Goal: Information Seeking & Learning: Learn about a topic

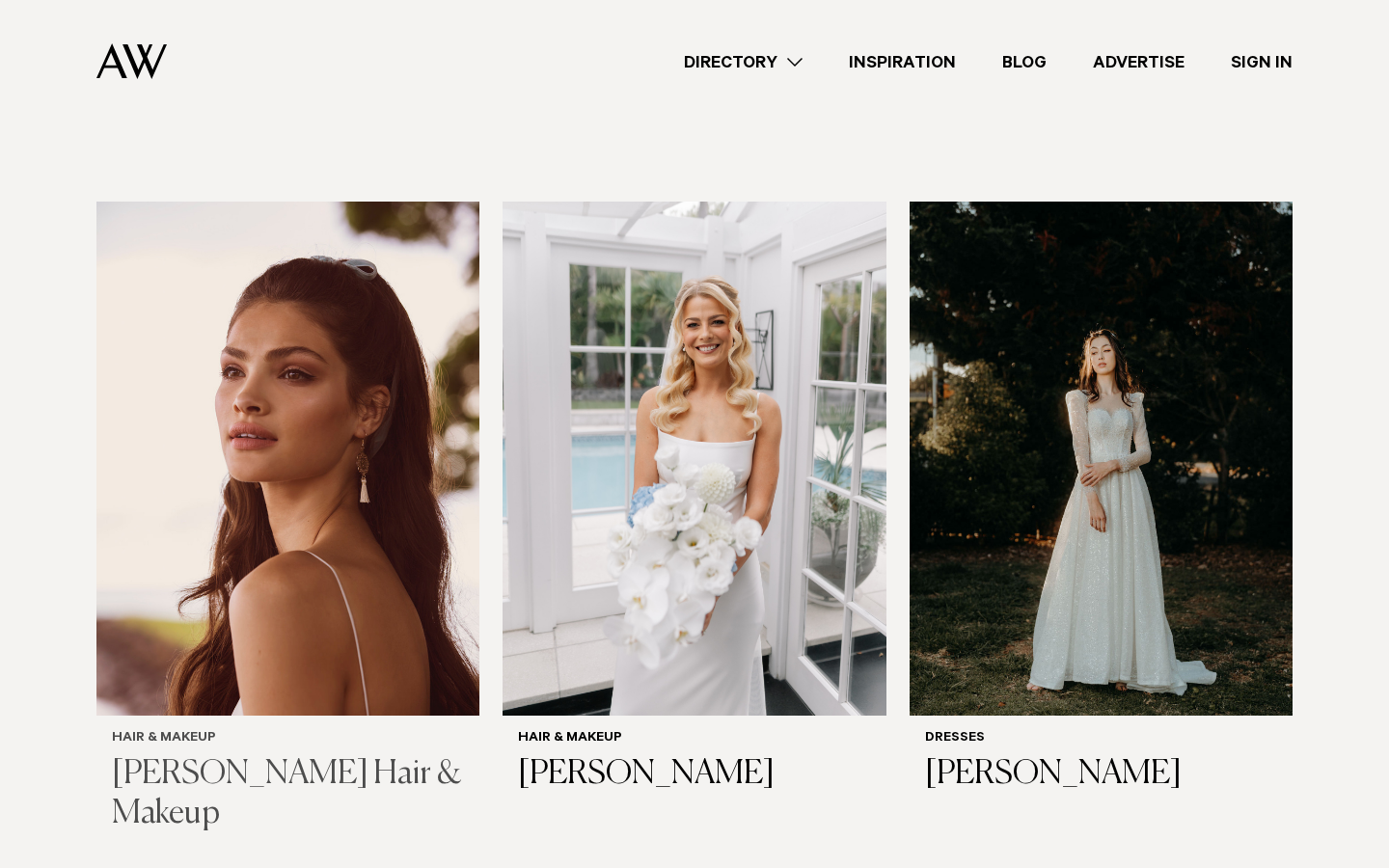
scroll to position [691, 0]
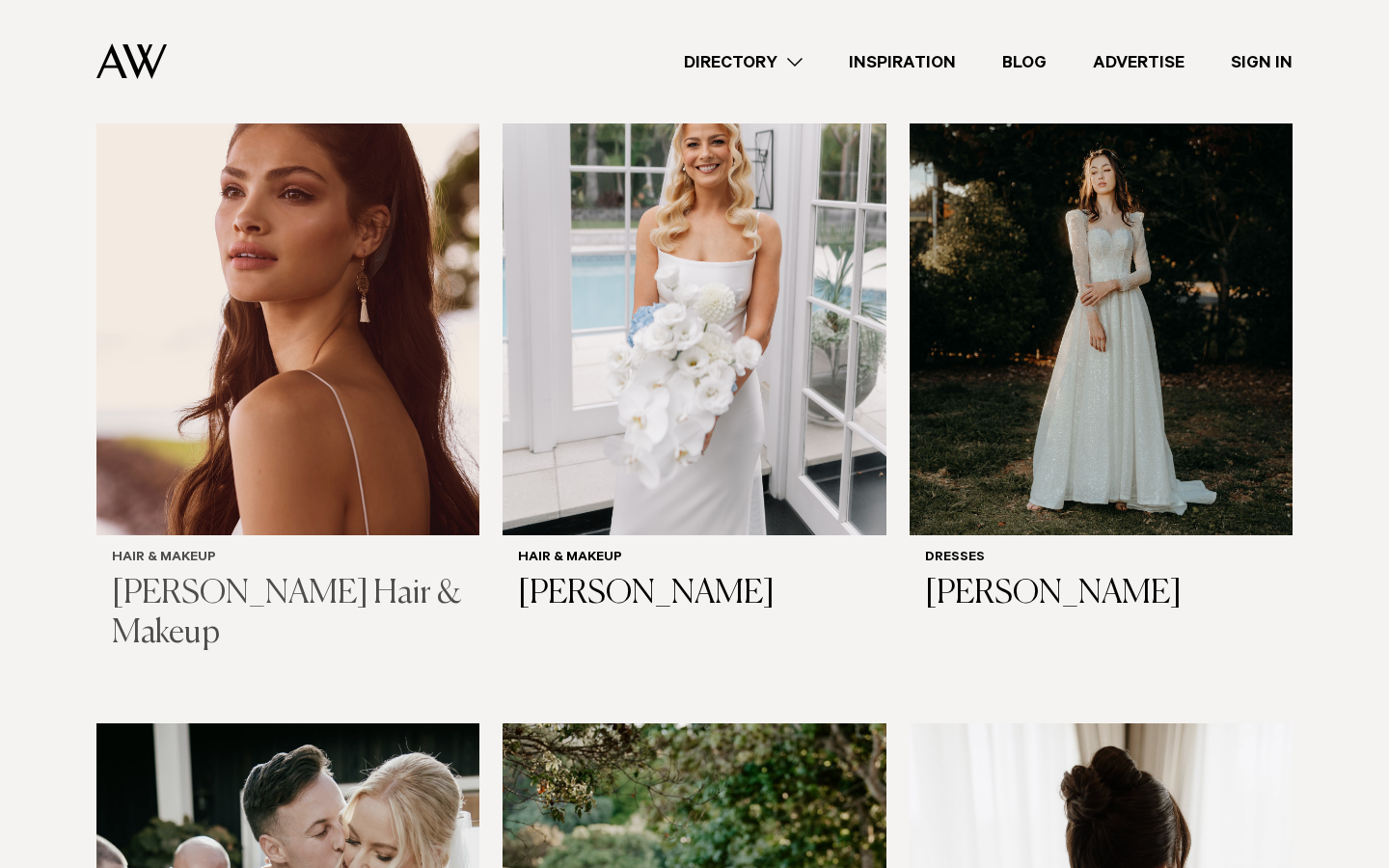
click at [350, 593] on h3 "Rochelle Noble Hair & Makeup" at bounding box center [288, 614] width 352 height 79
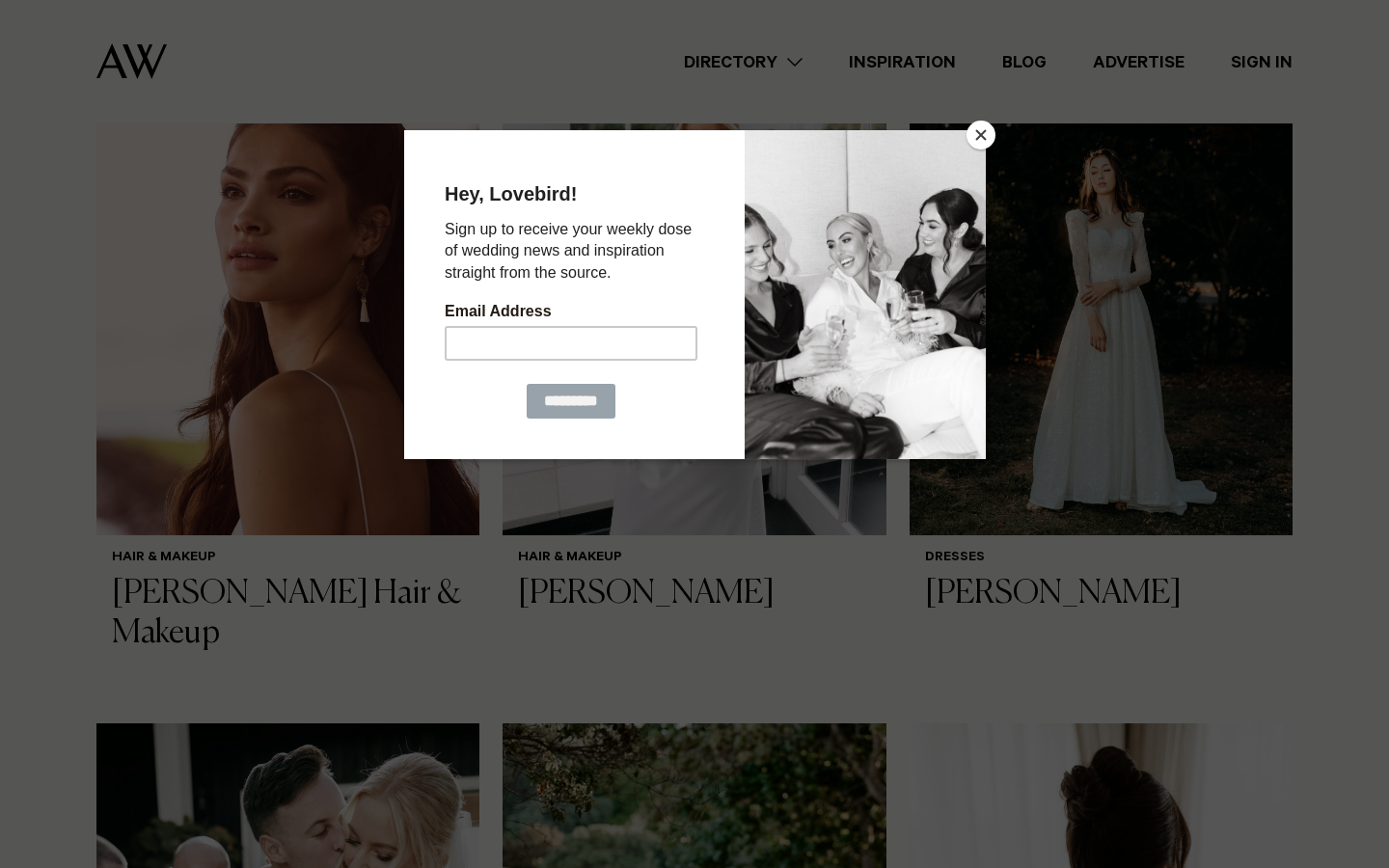
click at [980, 138] on button "Close" at bounding box center [980, 135] width 29 height 29
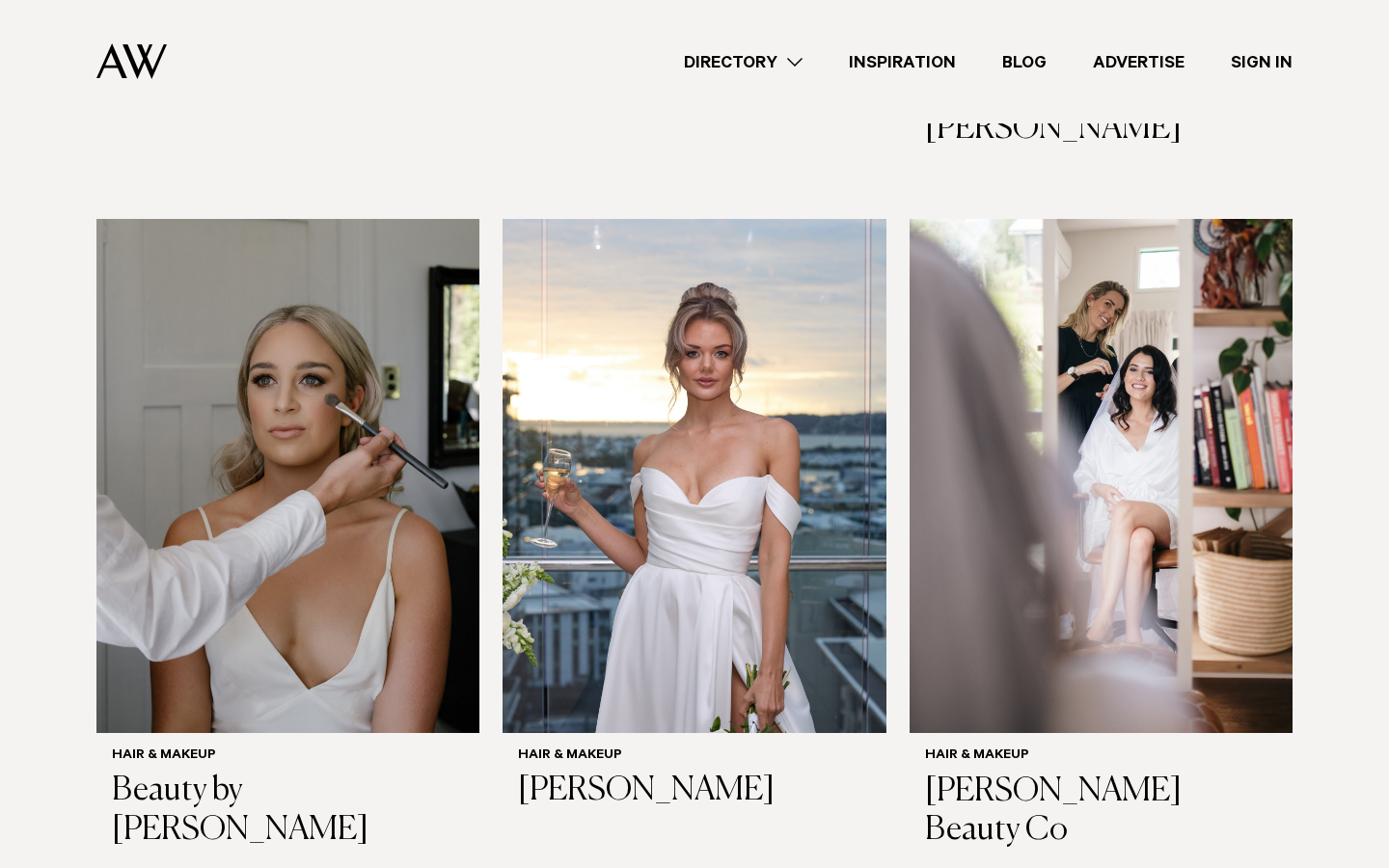
scroll to position [2637, 0]
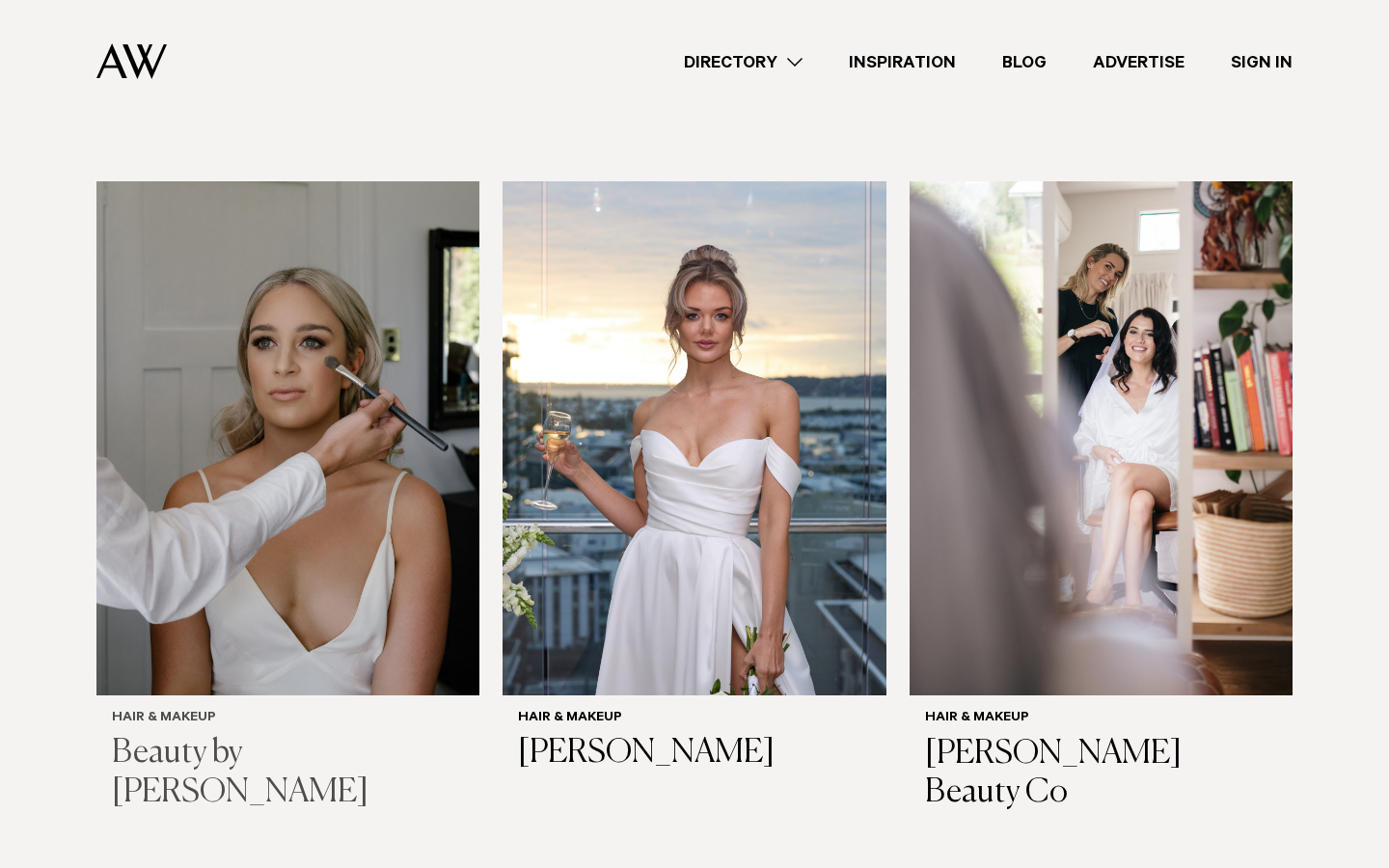
click at [401, 734] on h3 "Beauty by Blair Gamblin" at bounding box center [288, 774] width 352 height 79
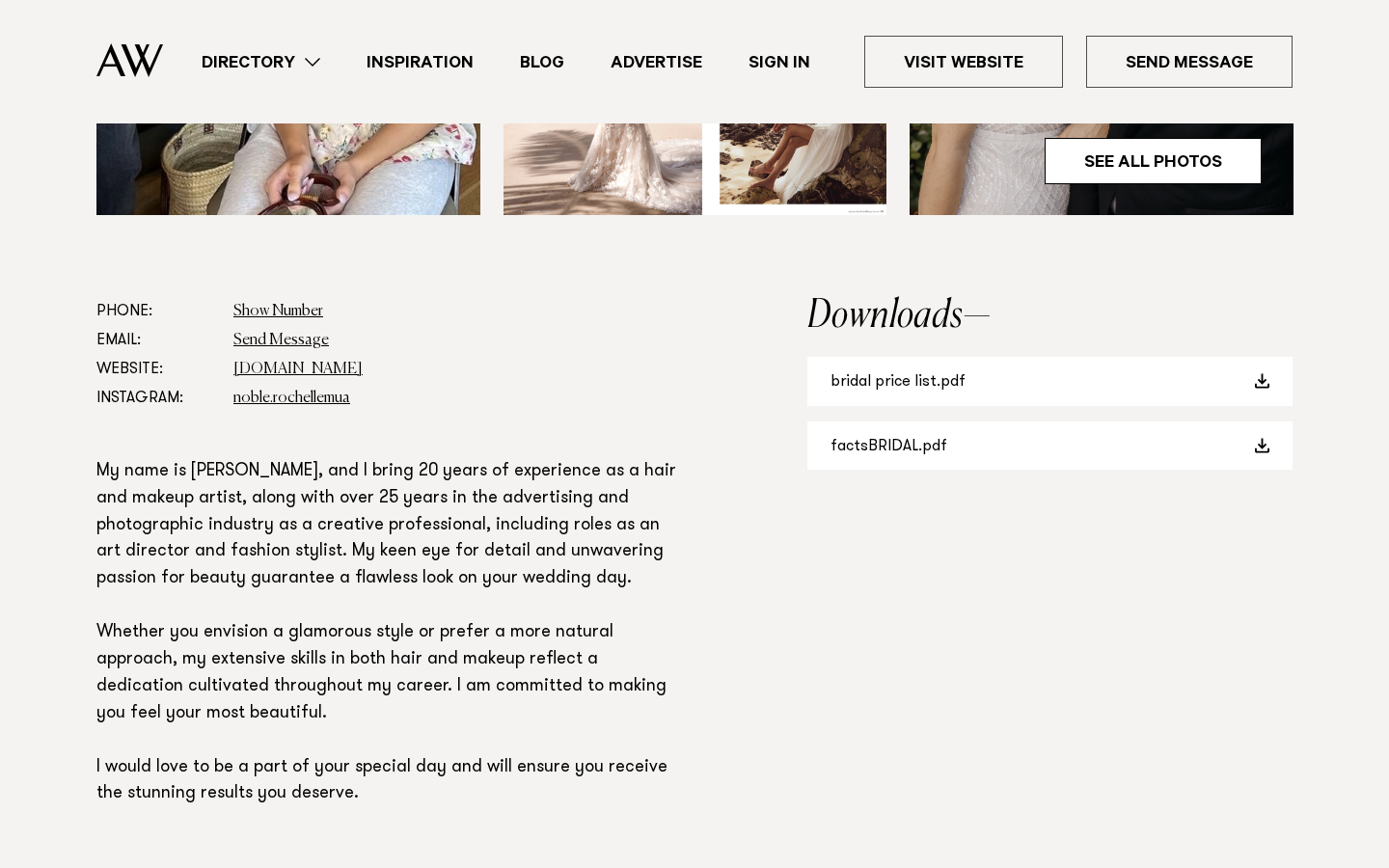
scroll to position [986, 0]
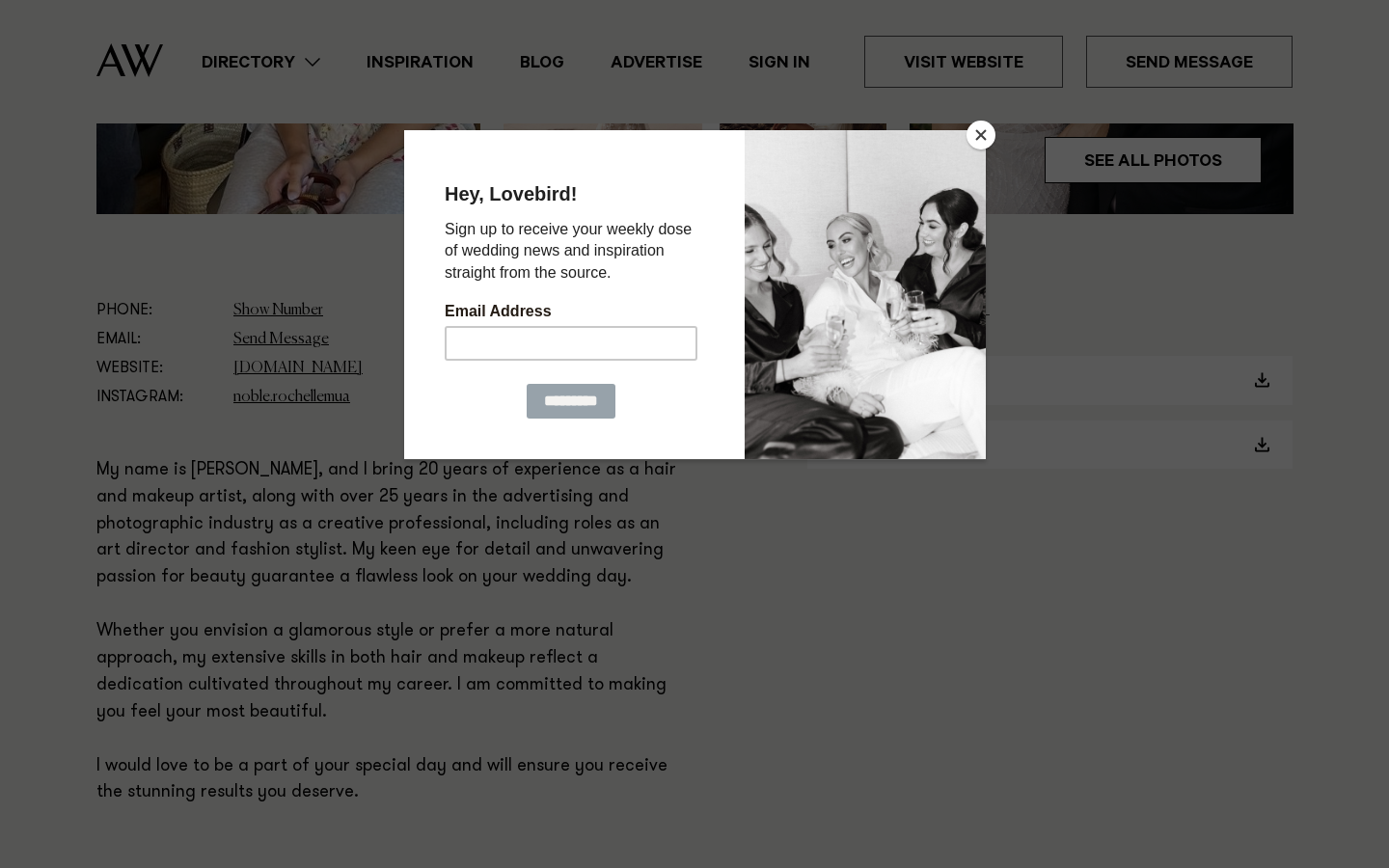
click at [985, 132] on button "Close" at bounding box center [980, 135] width 29 height 29
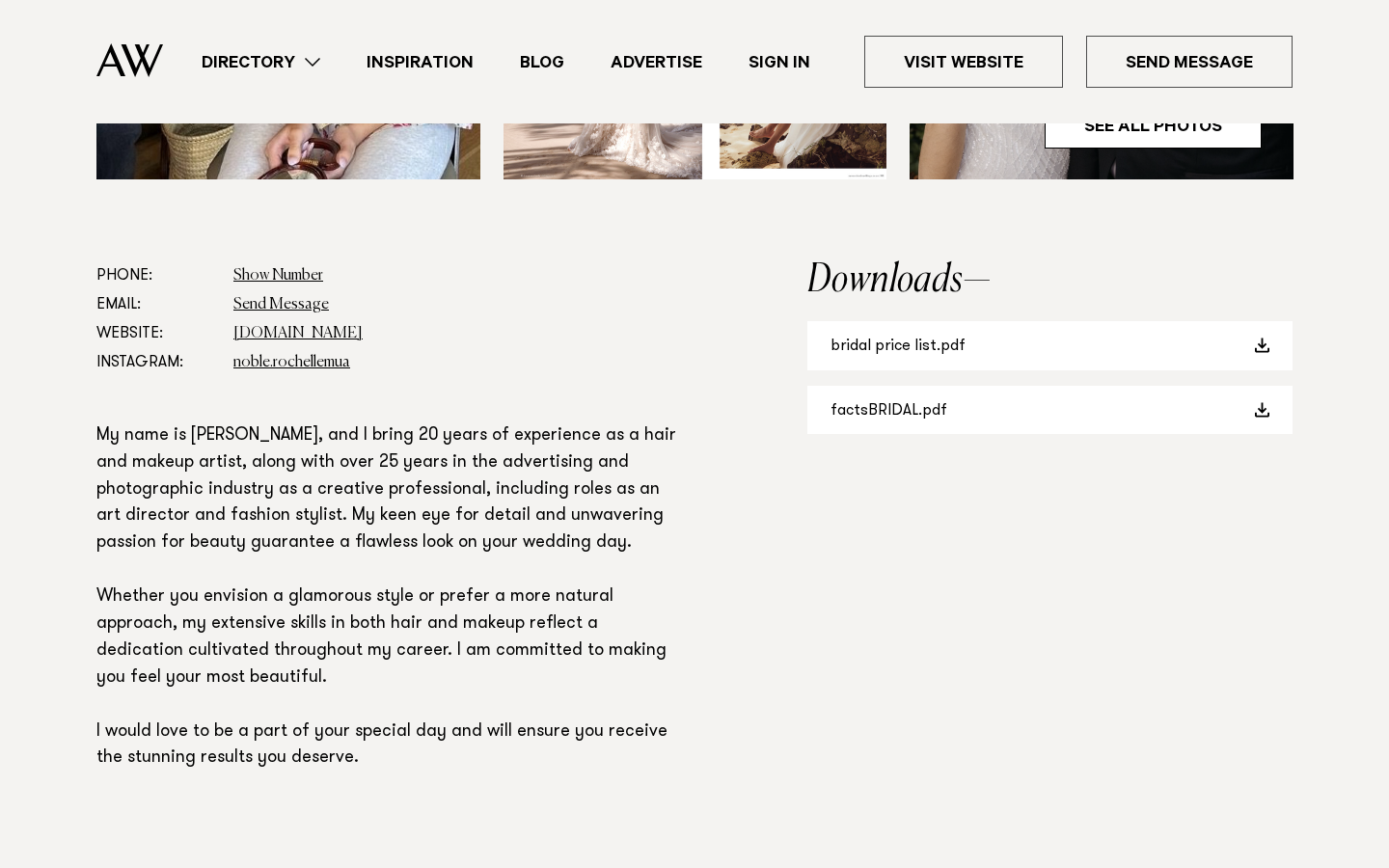
scroll to position [1029, 0]
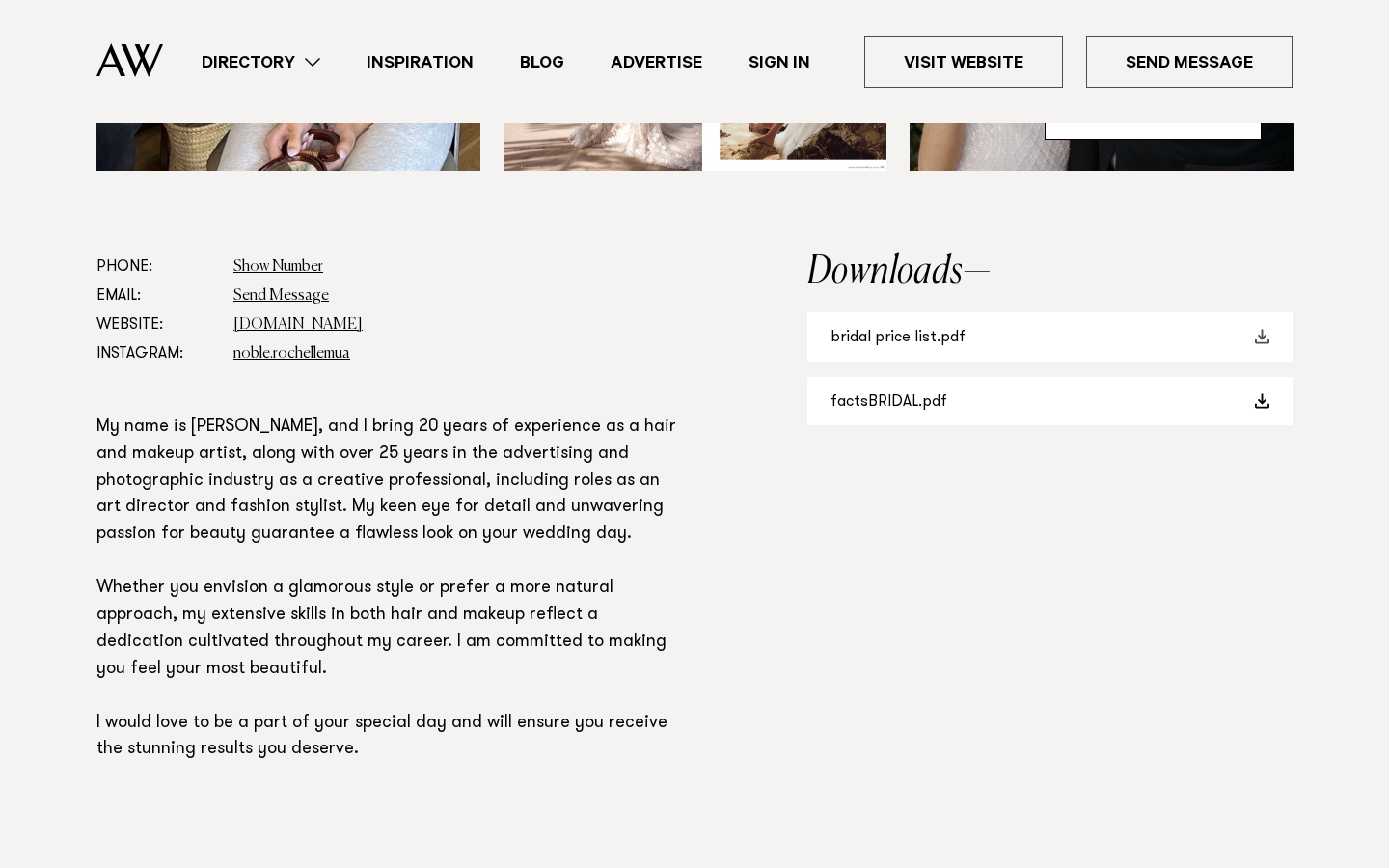
click at [1015, 330] on link "bridal price list.pdf" at bounding box center [1050, 337] width 485 height 50
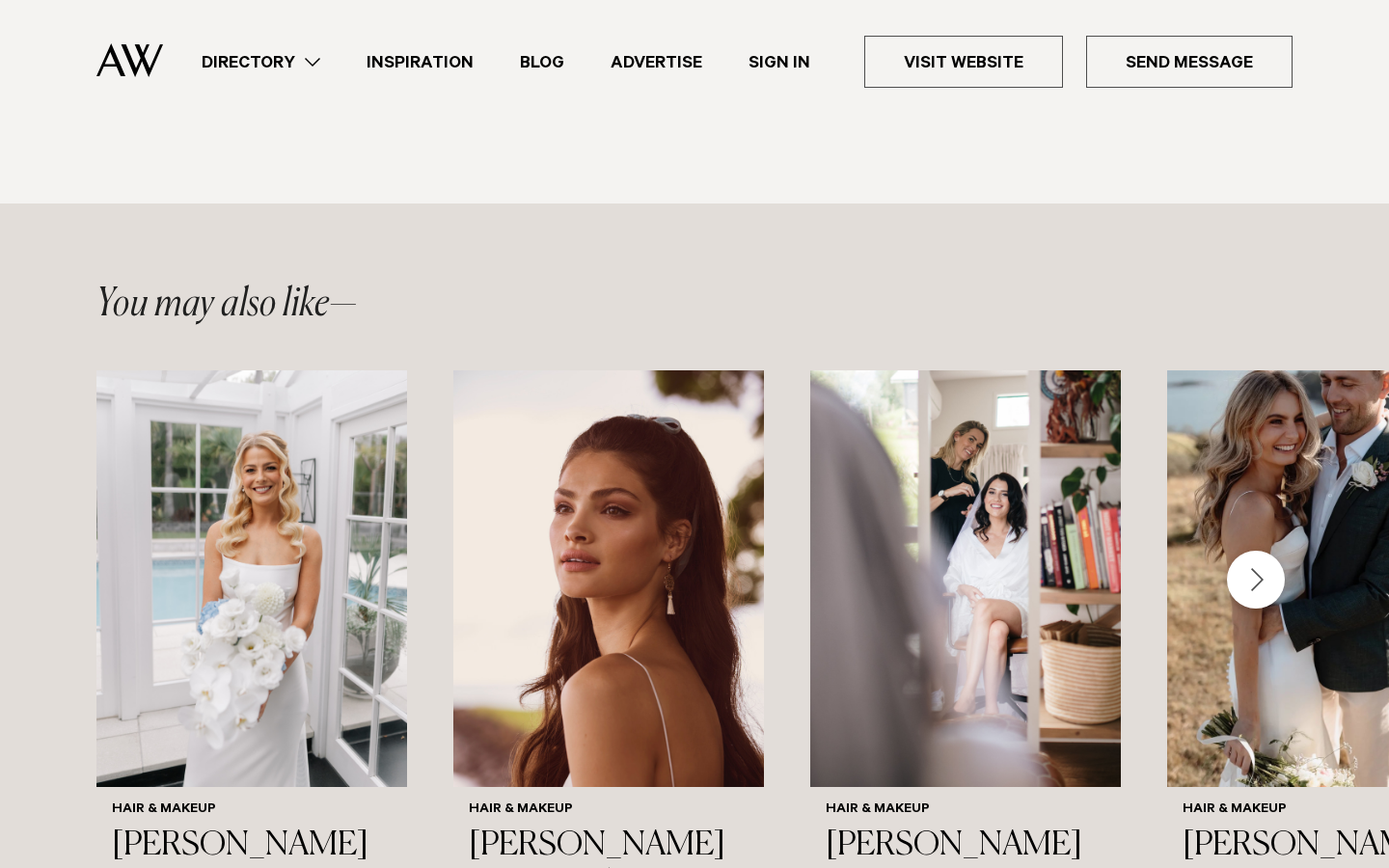
scroll to position [1844, 0]
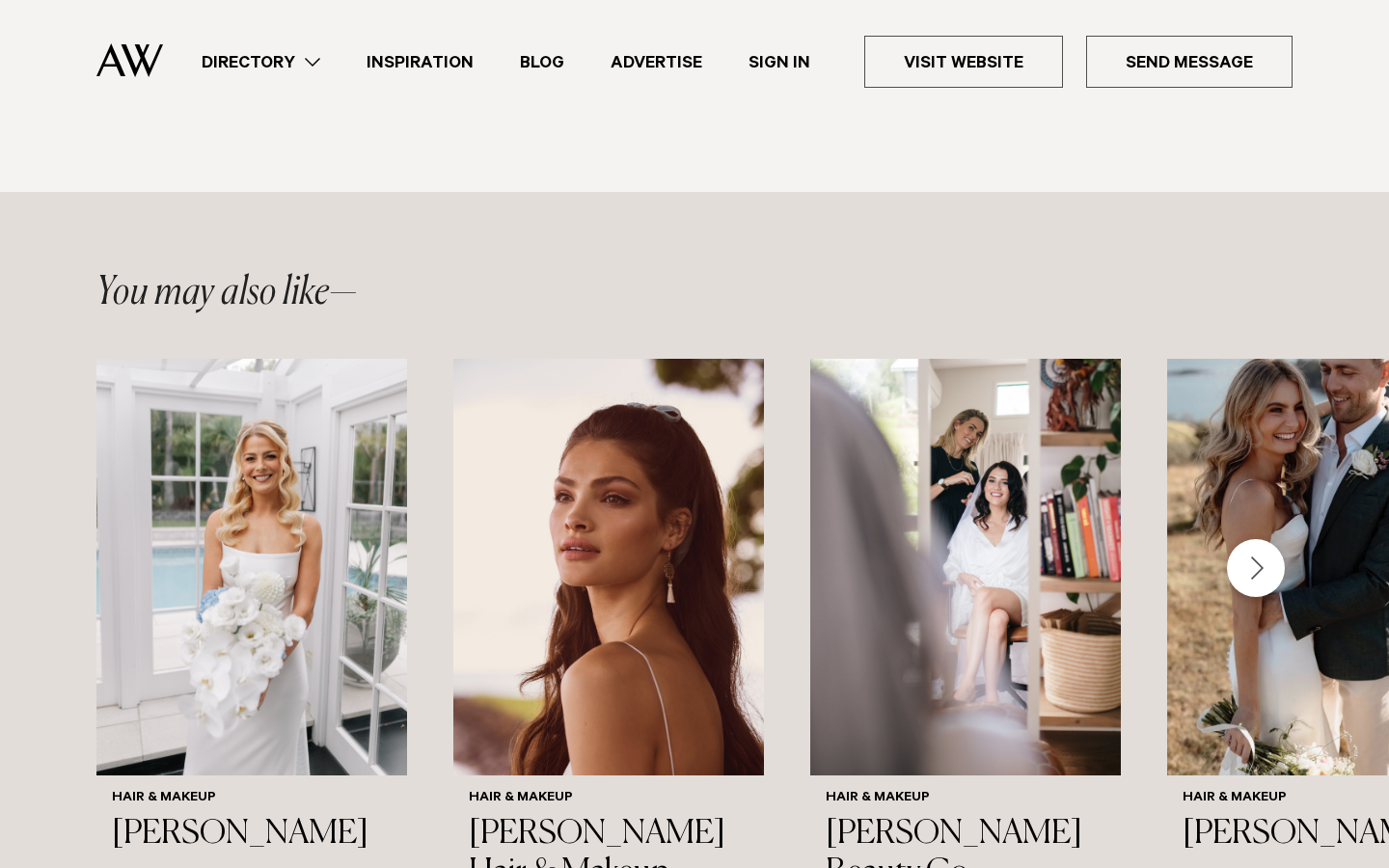
click at [1247, 539] on div "Next slide" at bounding box center [1256, 567] width 58 height 58
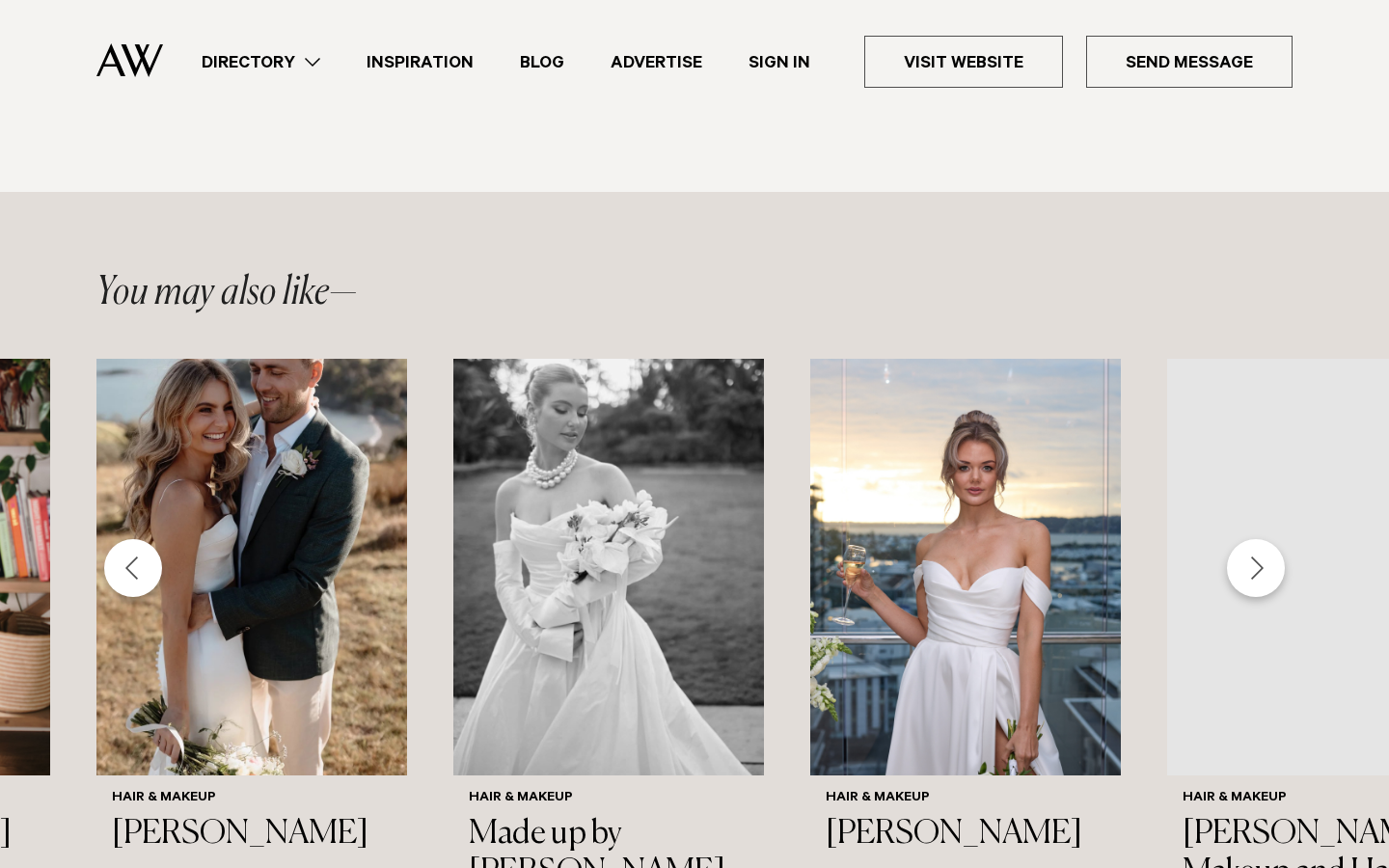
click at [1247, 539] on div "Next slide" at bounding box center [1256, 567] width 58 height 58
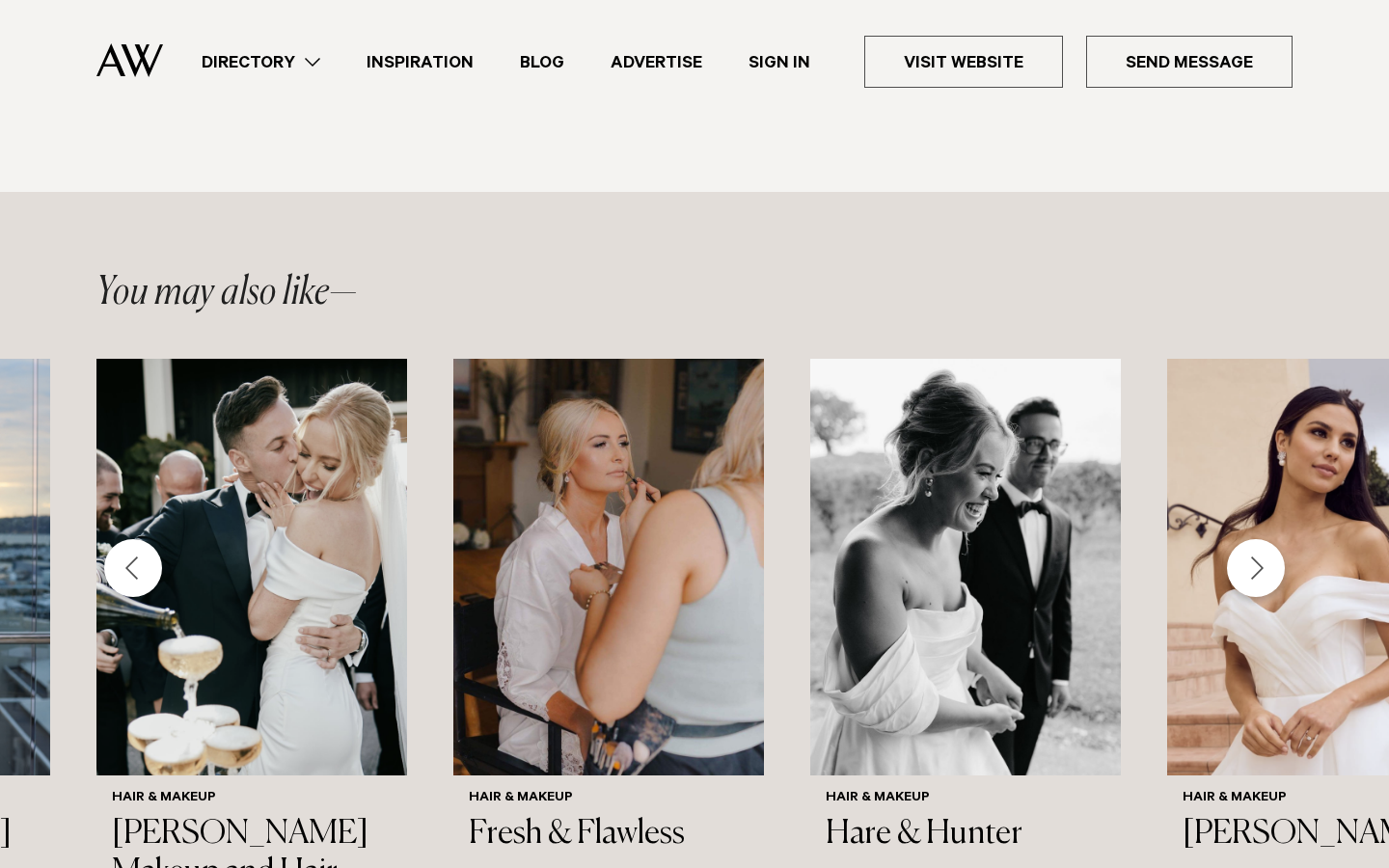
click at [1247, 539] on div "Next slide" at bounding box center [1256, 567] width 58 height 58
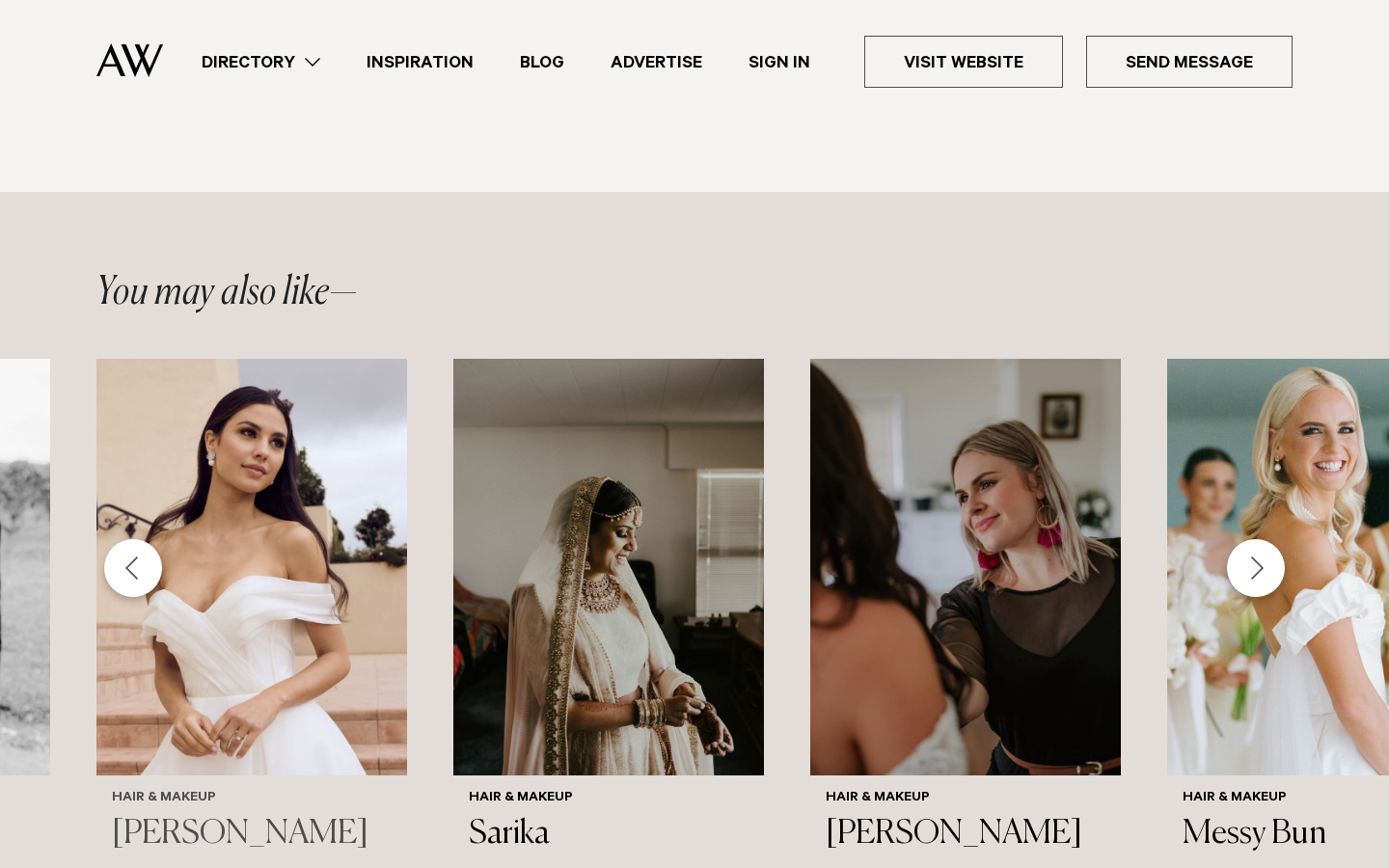
click at [205, 791] on div "Hair & Makeup [PERSON_NAME]" at bounding box center [252, 822] width 280 height 63
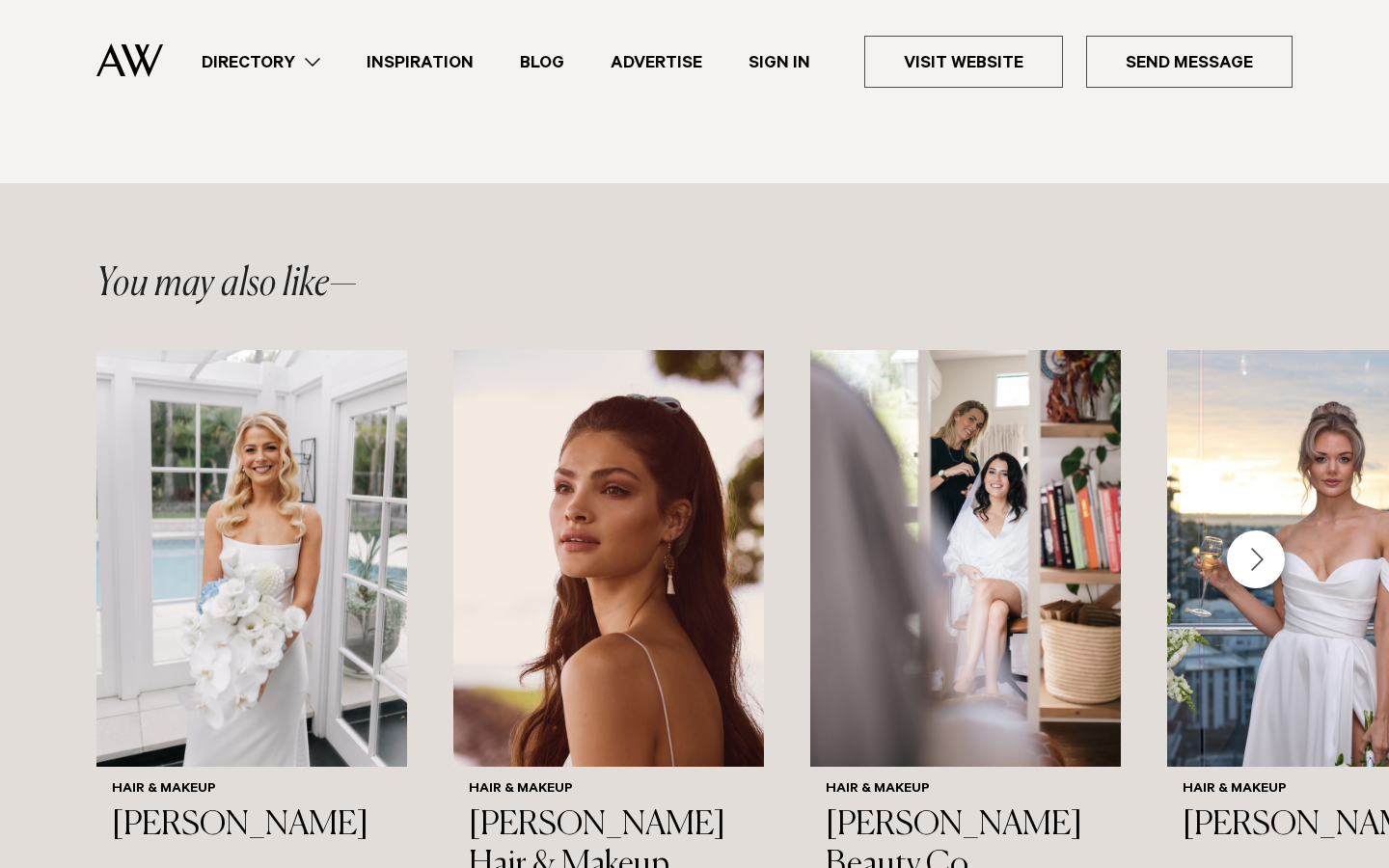
scroll to position [2290, 0]
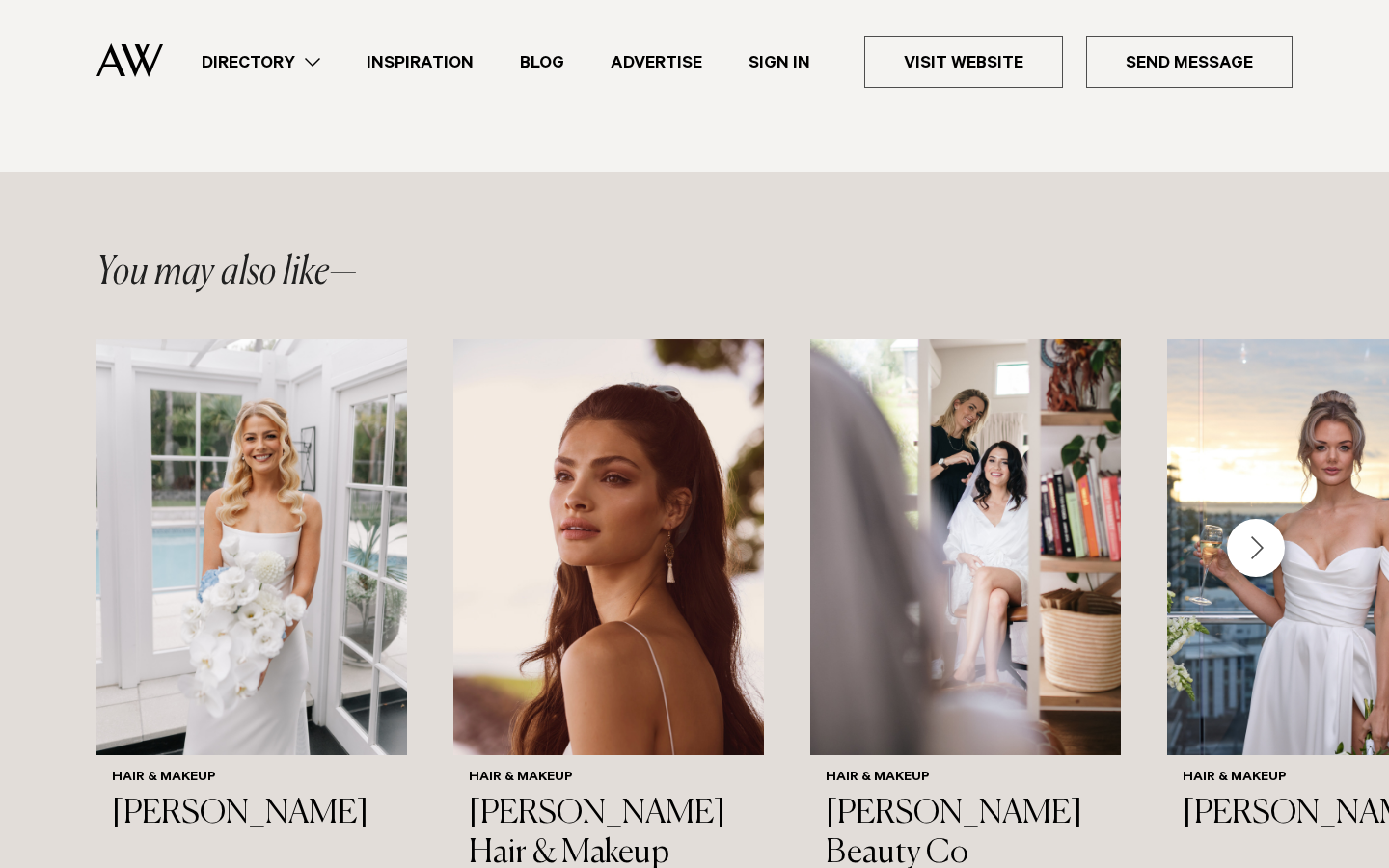
click at [1264, 519] on div "Next slide" at bounding box center [1256, 548] width 58 height 58
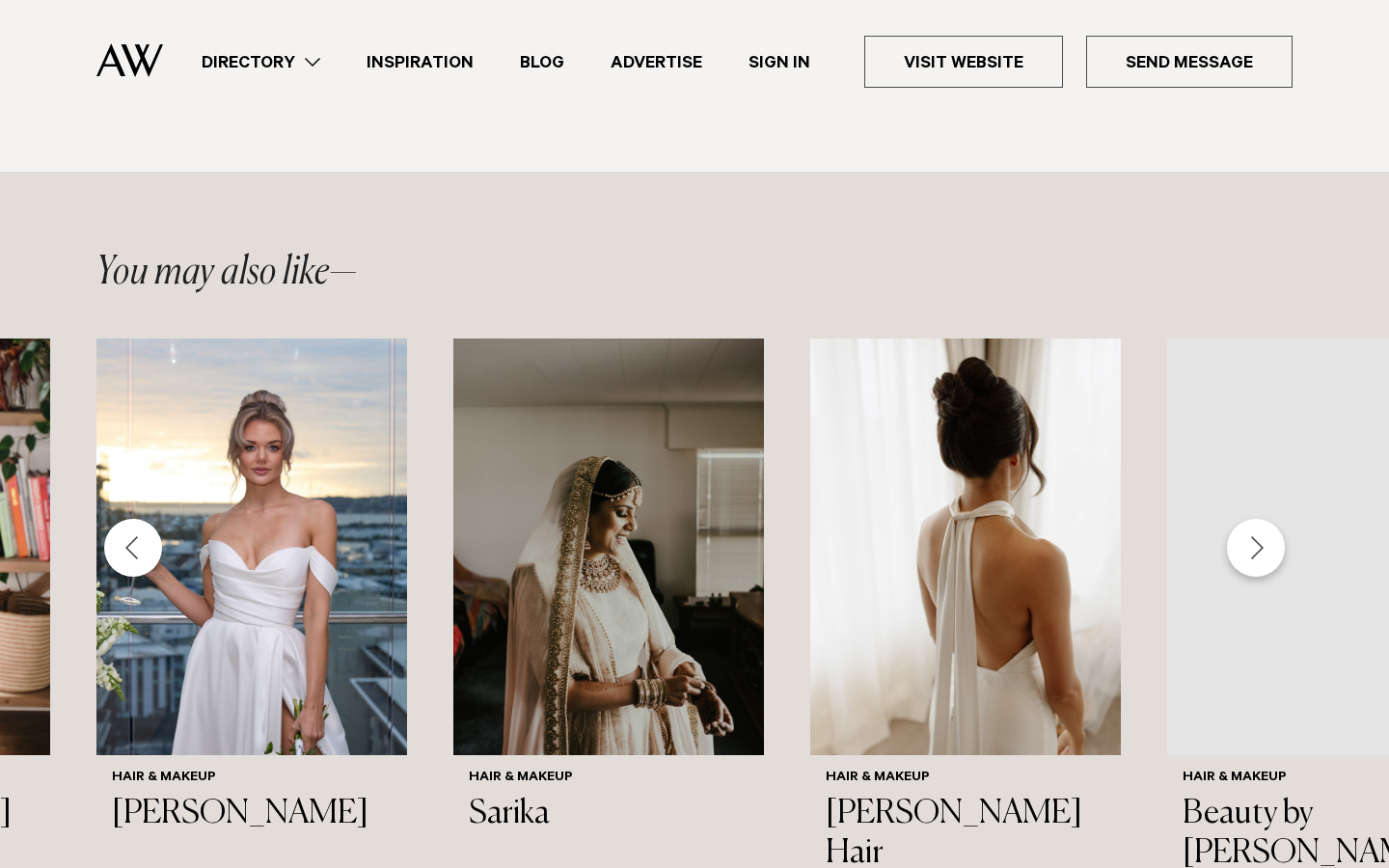
click at [1264, 519] on div "Next slide" at bounding box center [1256, 548] width 58 height 58
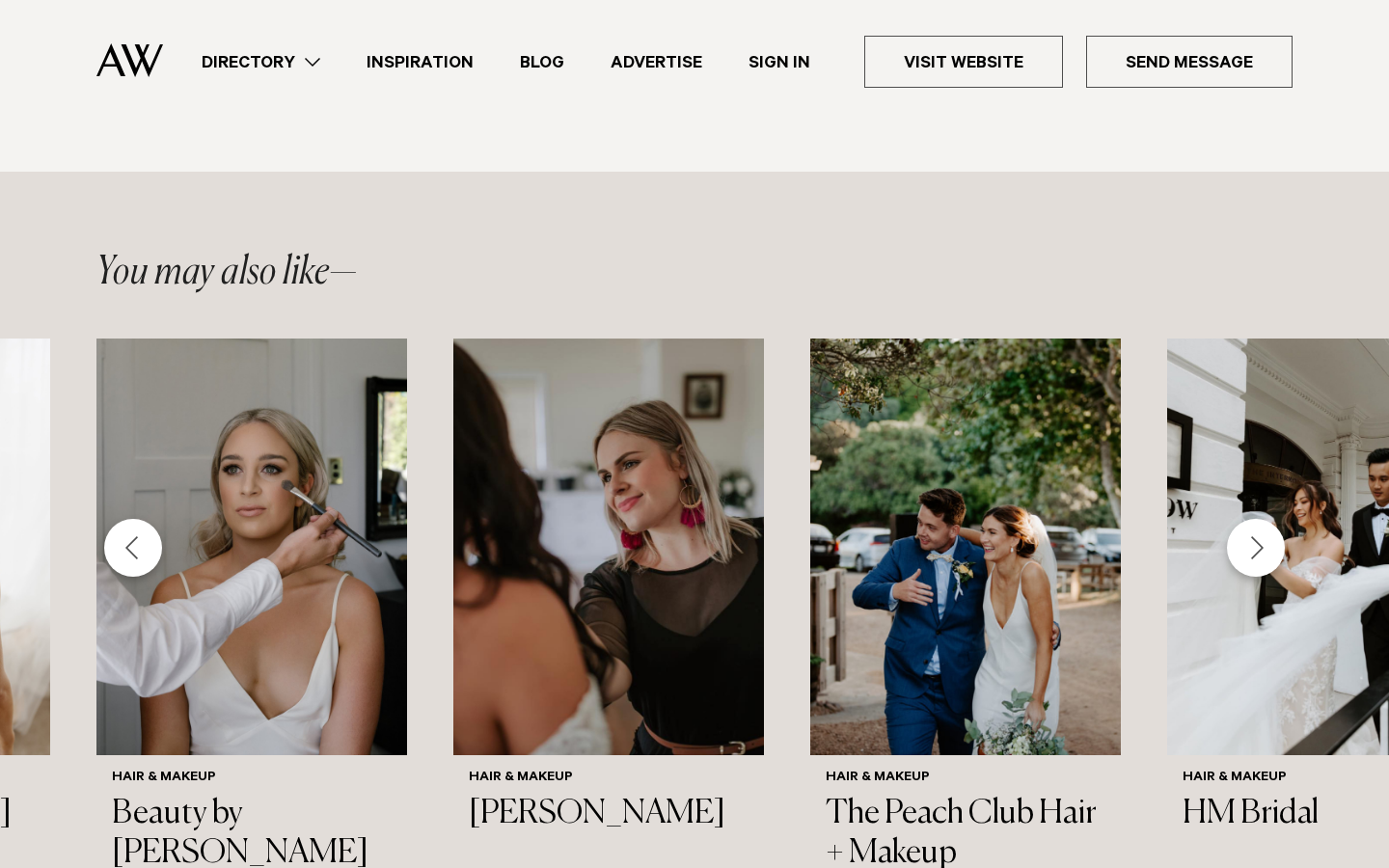
click at [1264, 519] on div "Next slide" at bounding box center [1256, 548] width 58 height 58
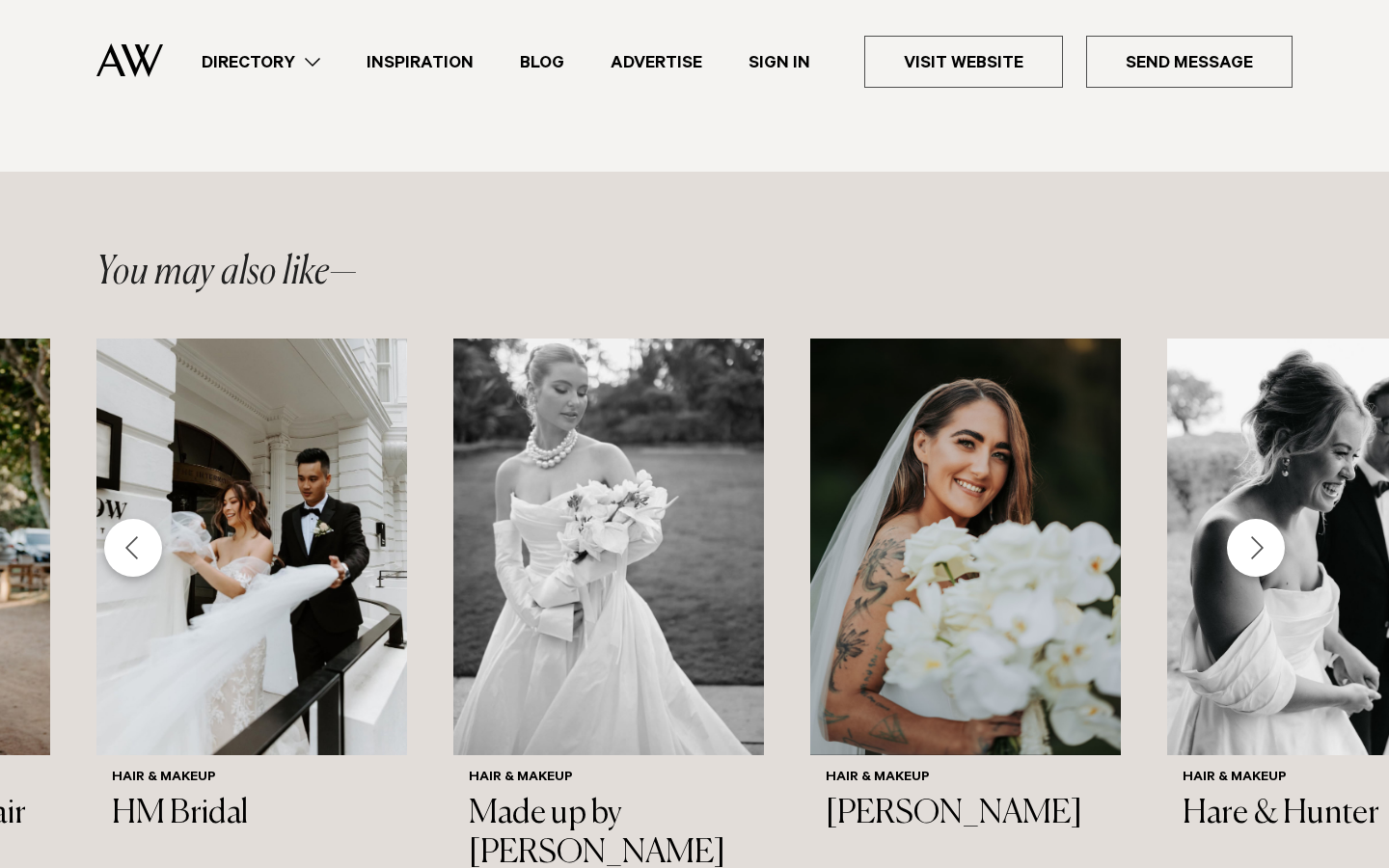
click at [1264, 519] on div "Next slide" at bounding box center [1256, 548] width 58 height 58
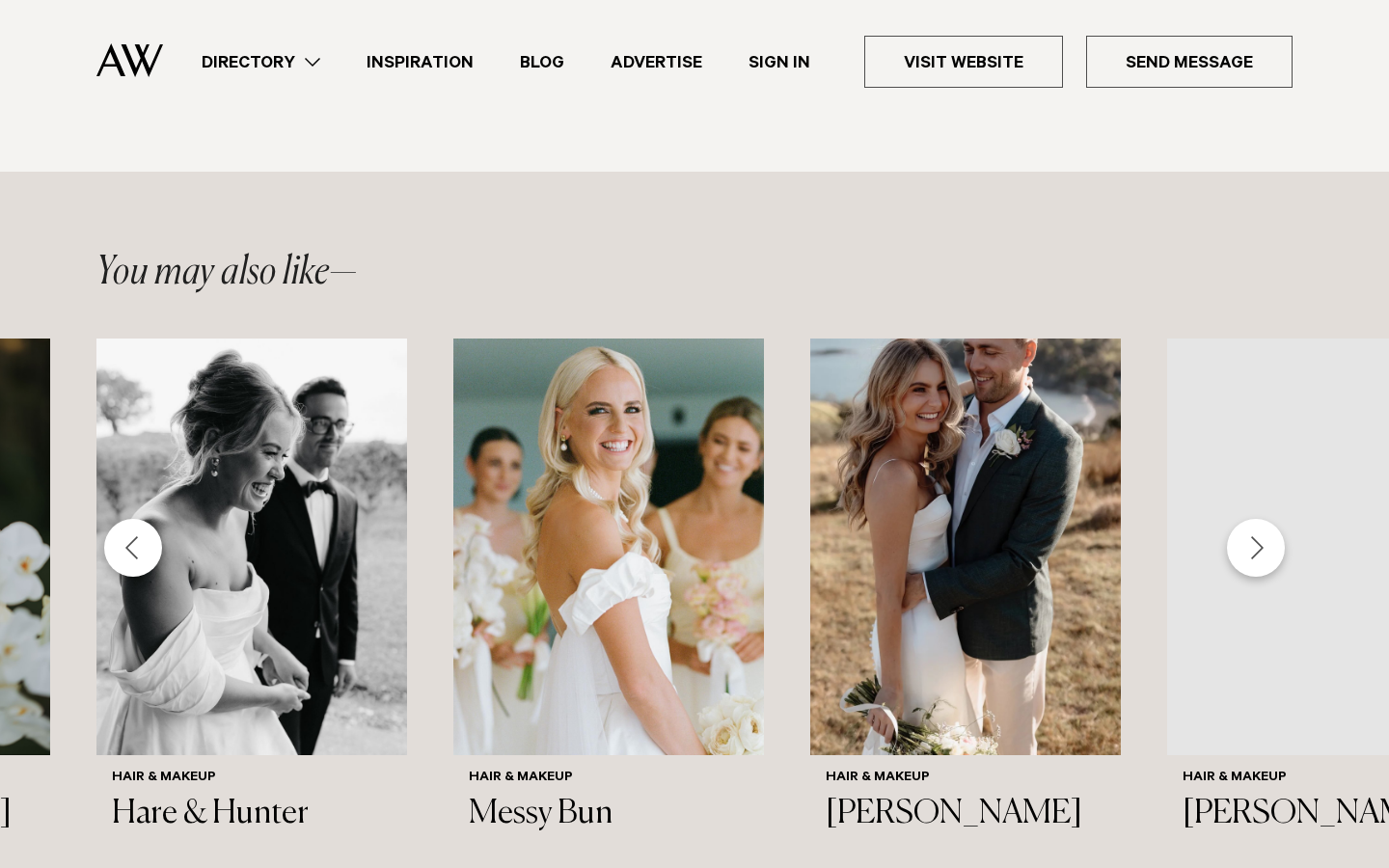
click at [1264, 519] on div "Next slide" at bounding box center [1256, 548] width 58 height 58
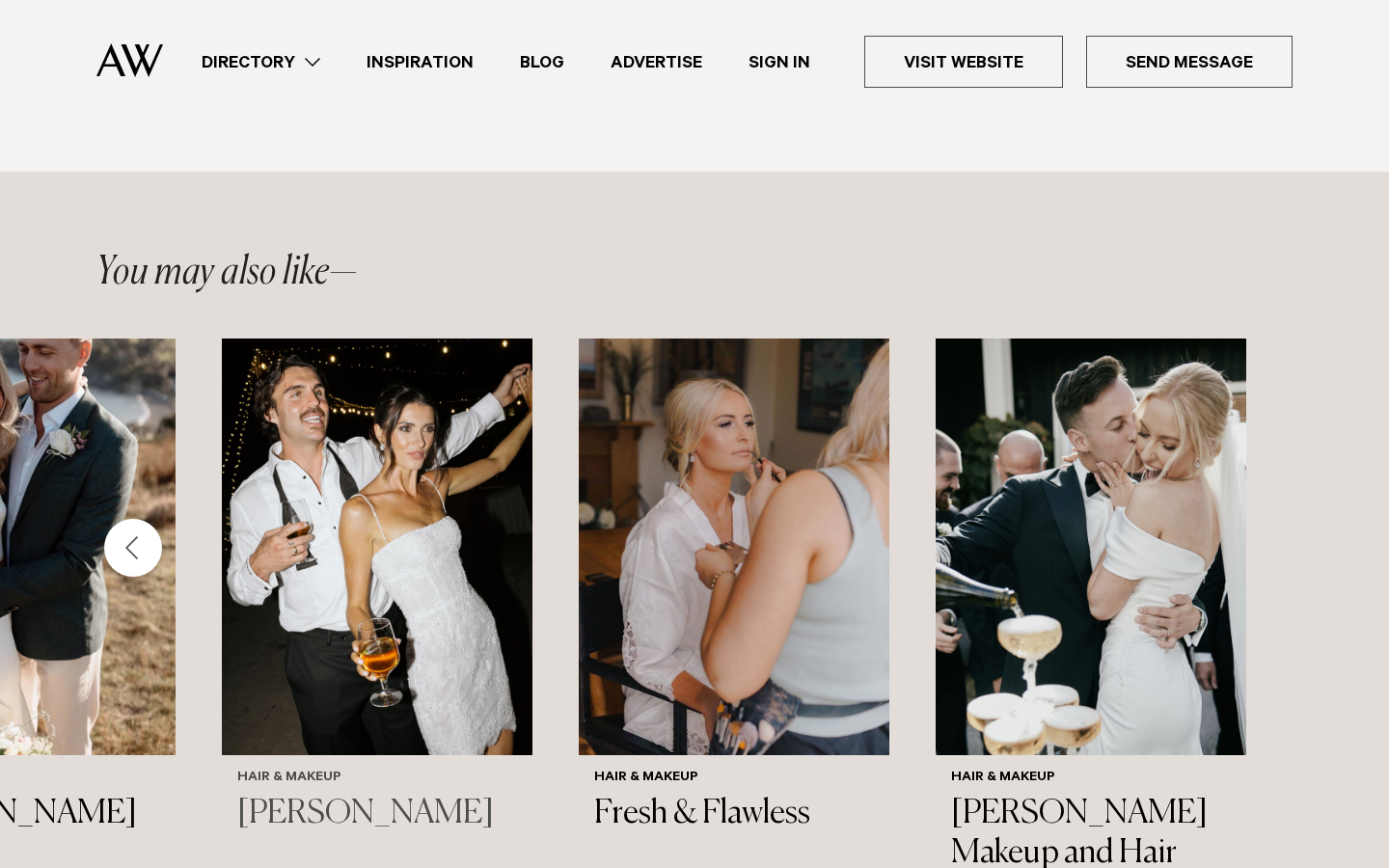
click at [326, 771] on h6 "Hair & Makeup" at bounding box center [377, 779] width 280 height 17
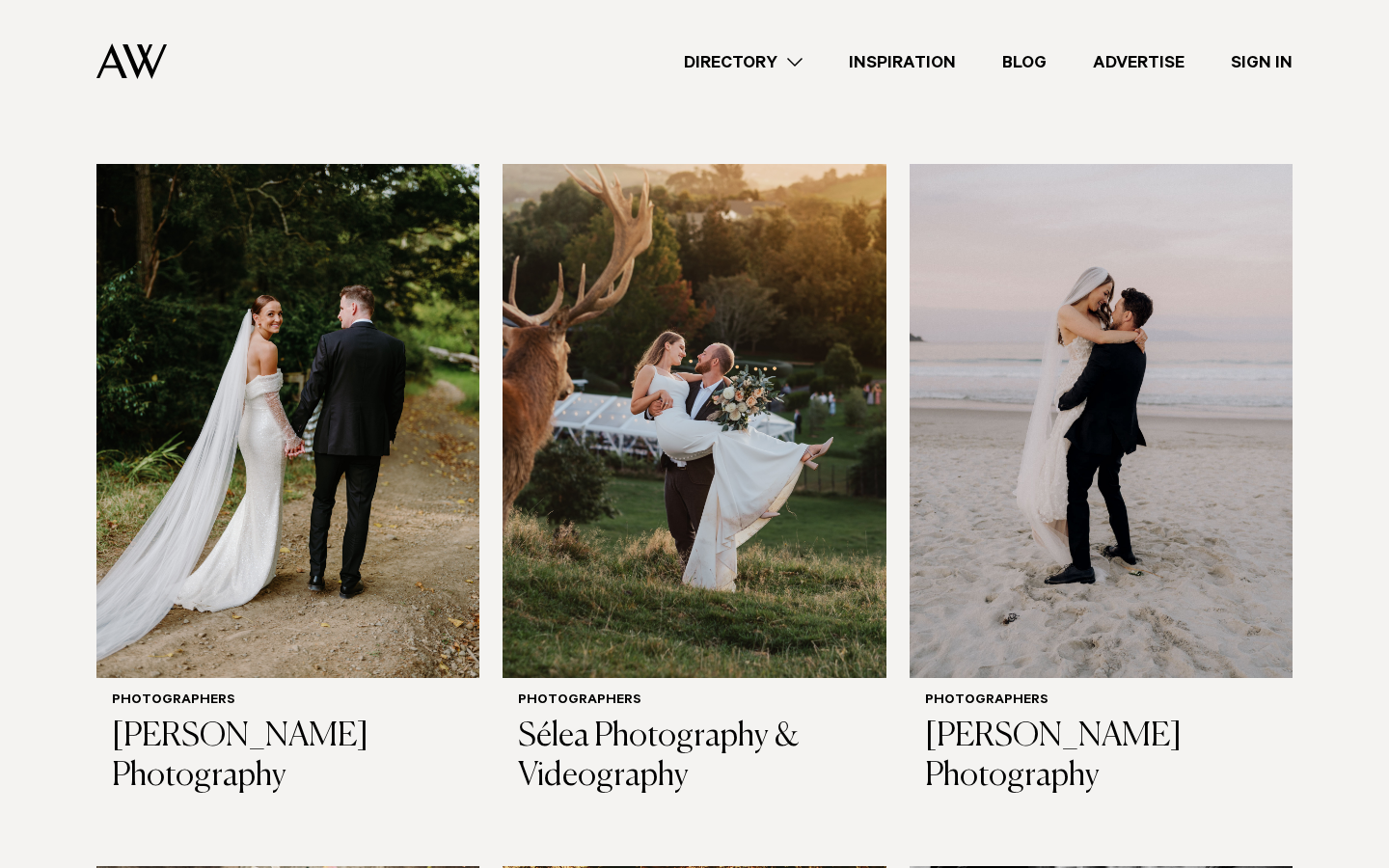
scroll to position [2015, 0]
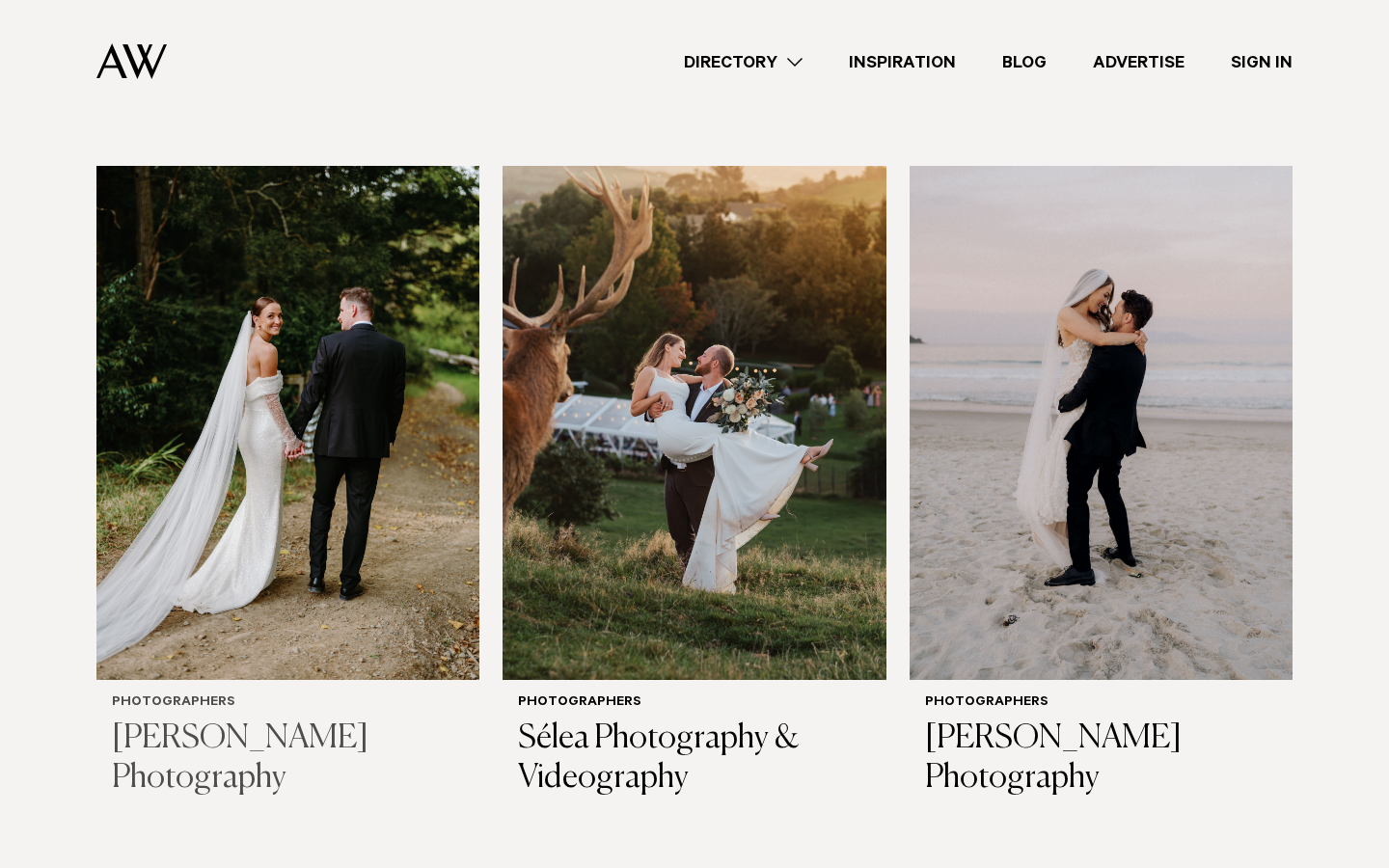
click at [298, 694] on div "Photographers Ethan Lowry Photography" at bounding box center [288, 746] width 383 height 133
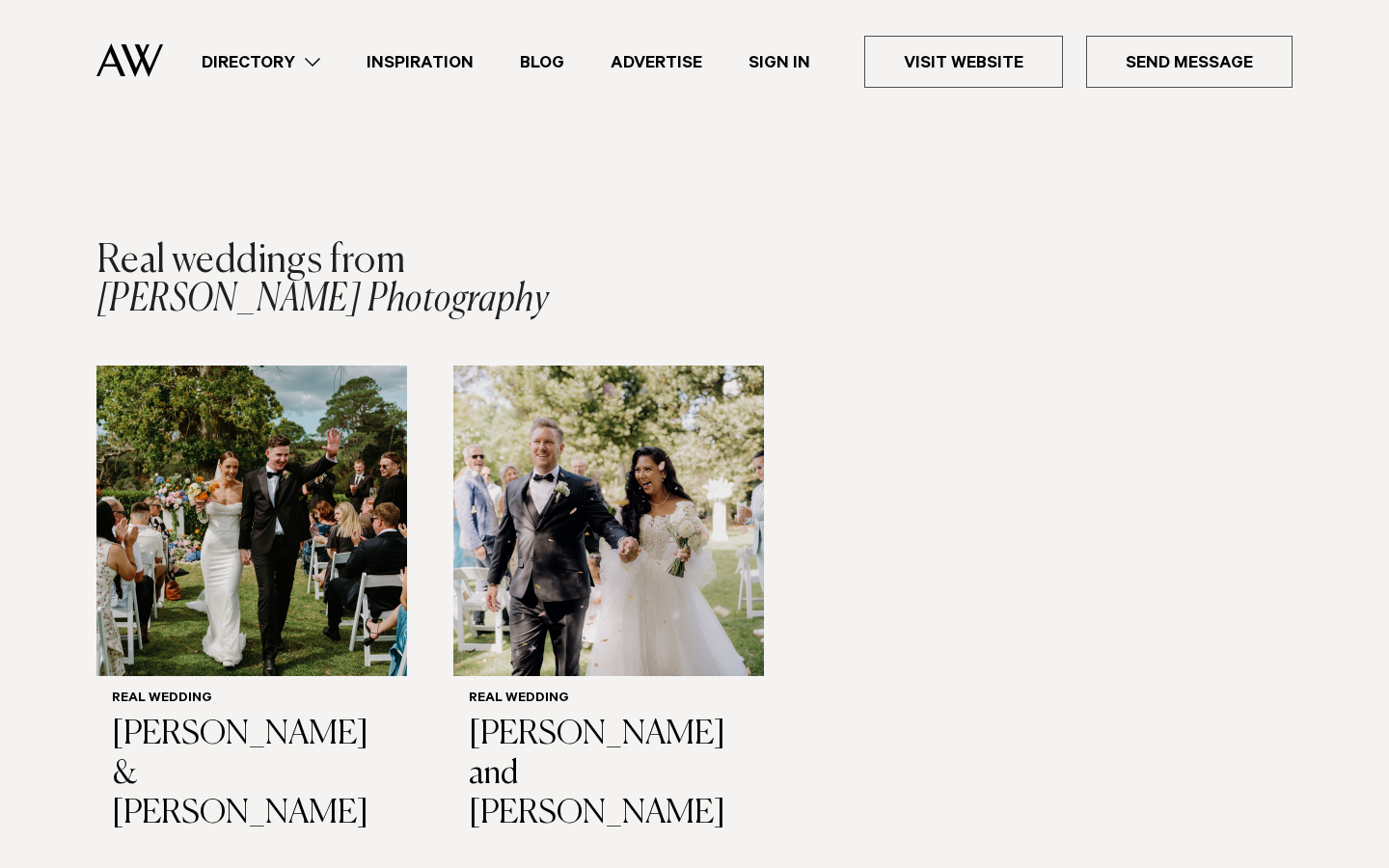
scroll to position [2667, 0]
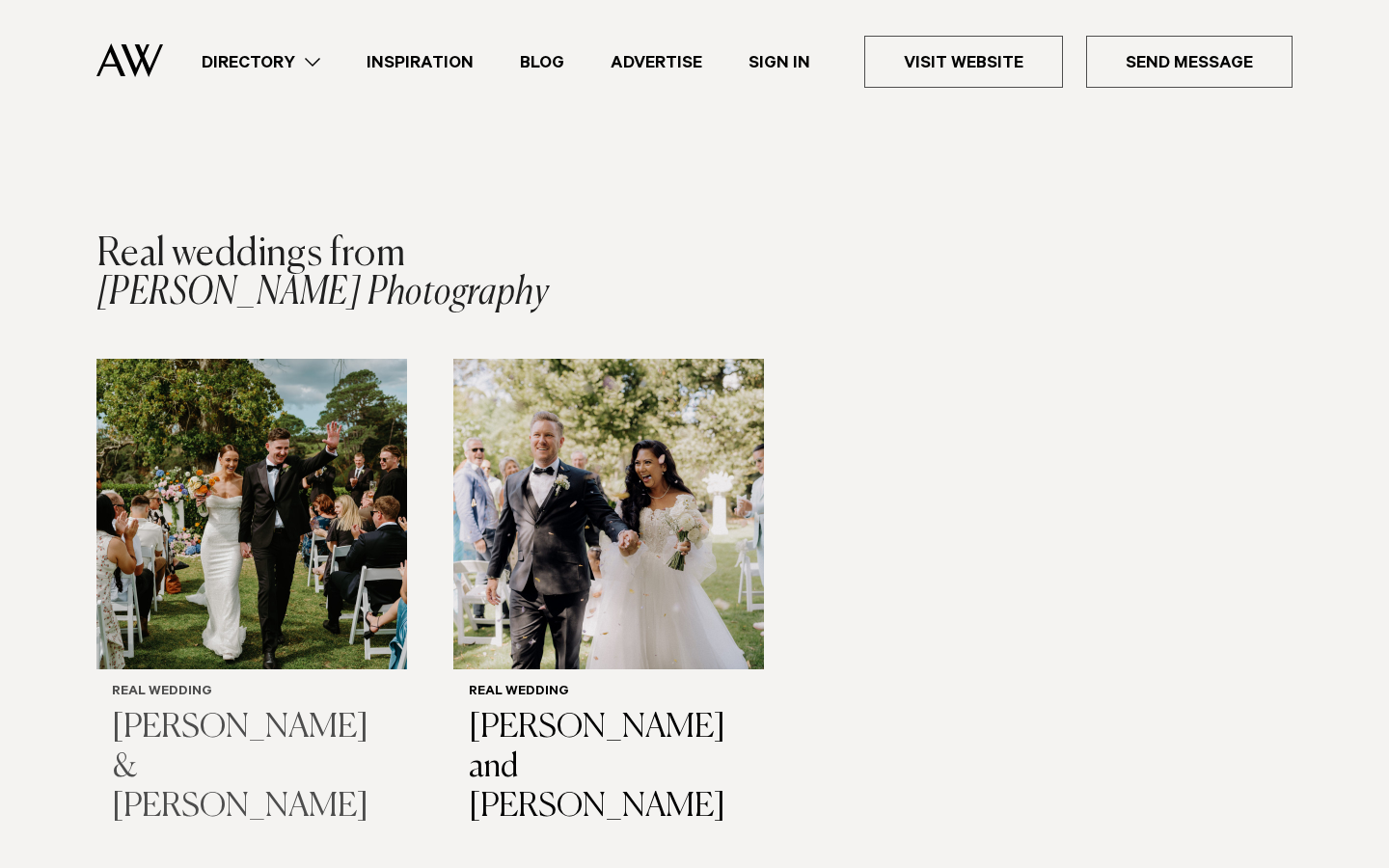
click at [160, 684] on h6 "Real Wedding" at bounding box center [252, 692] width 280 height 17
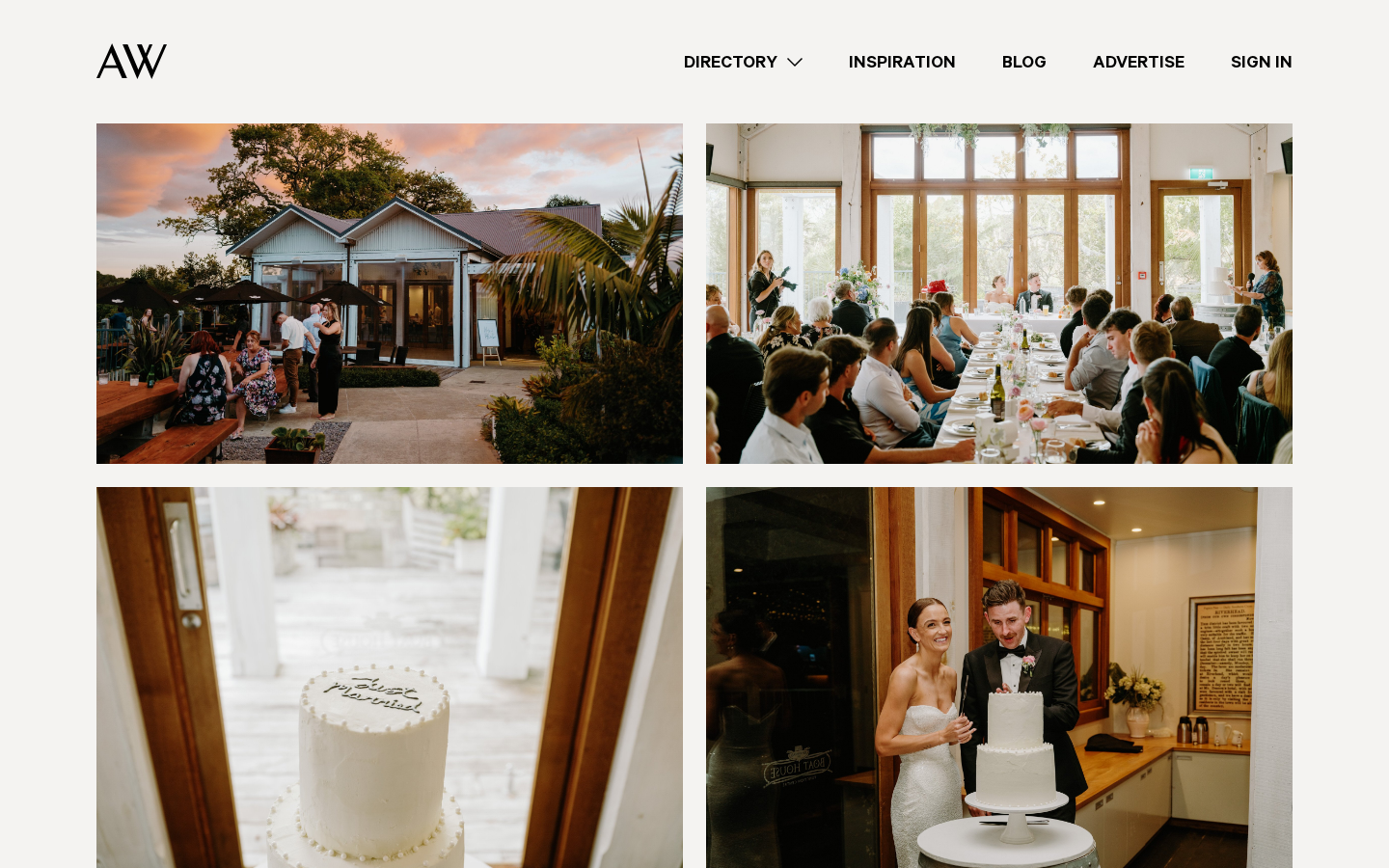
scroll to position [16027, 0]
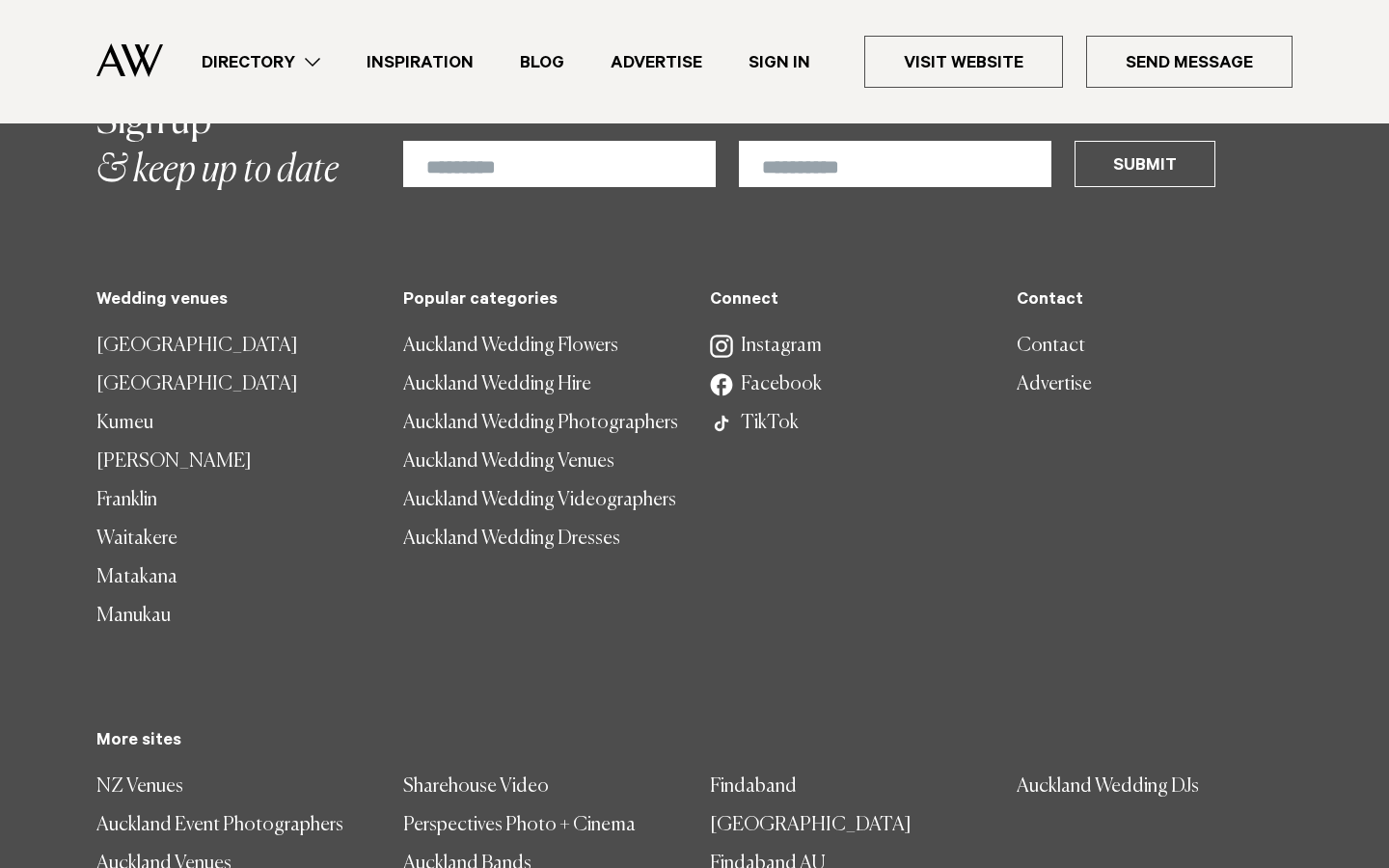
scroll to position [3515, 0]
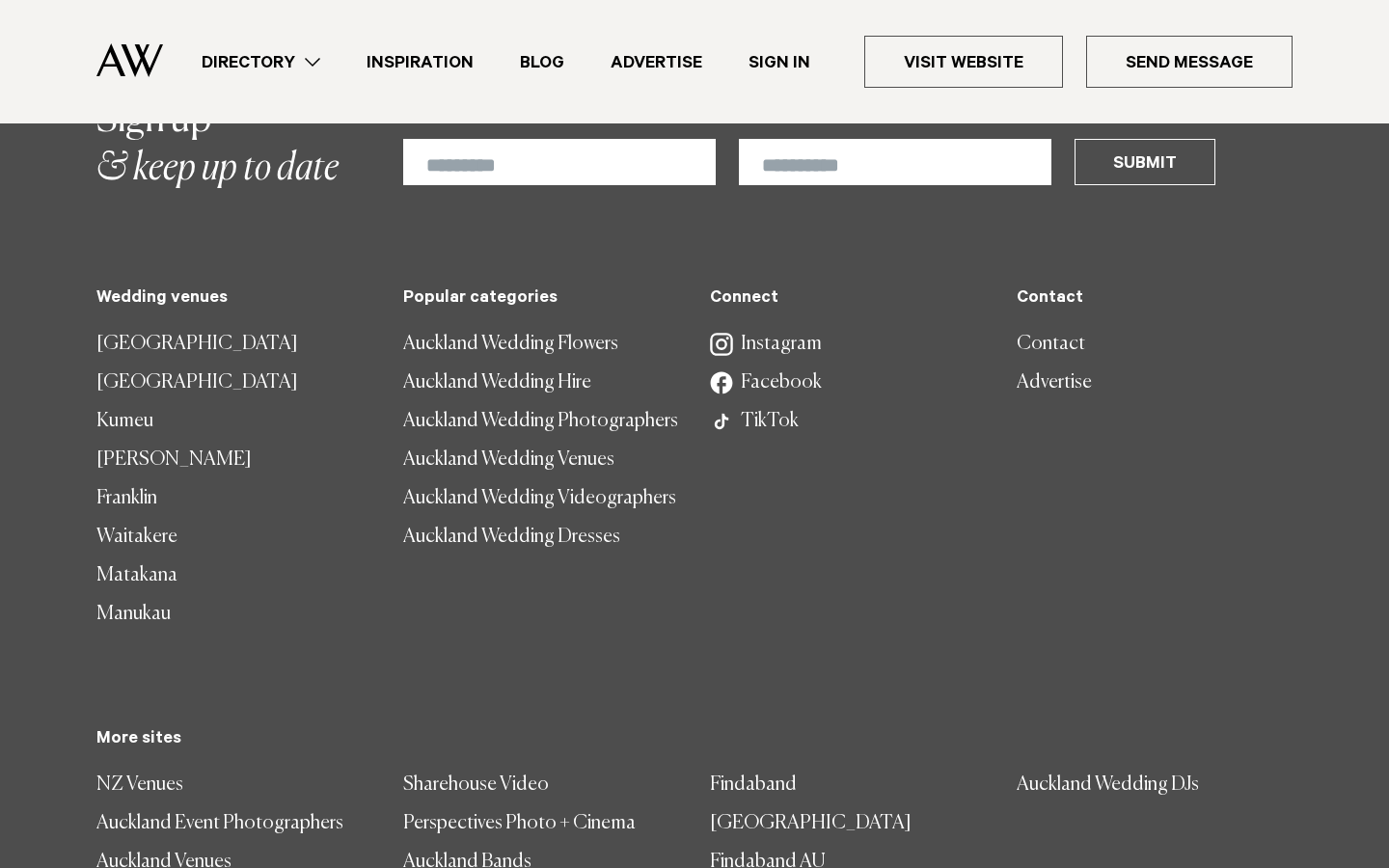
click at [551, 518] on link "Auckland Wedding Dresses" at bounding box center [541, 537] width 276 height 39
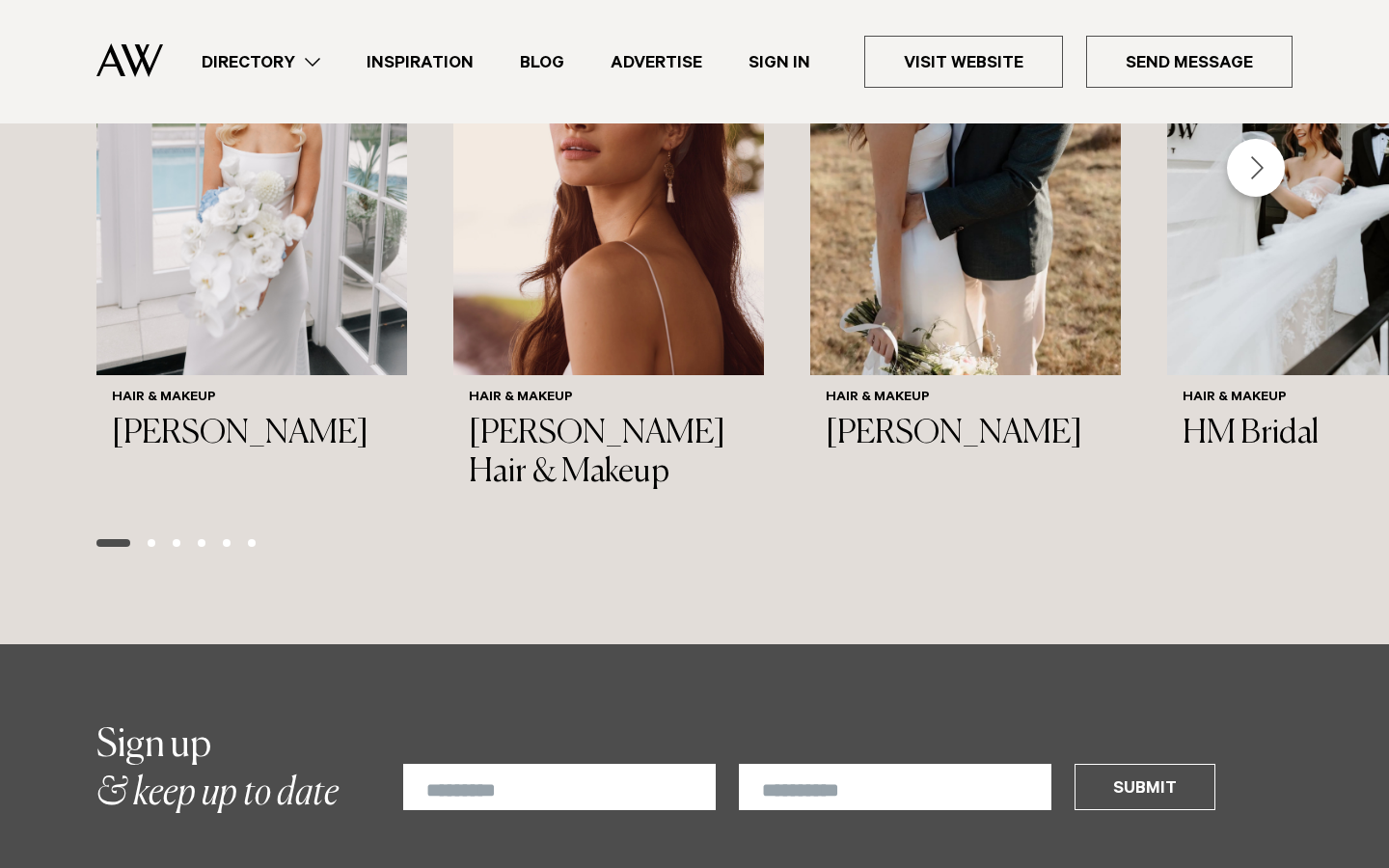
scroll to position [2935, 0]
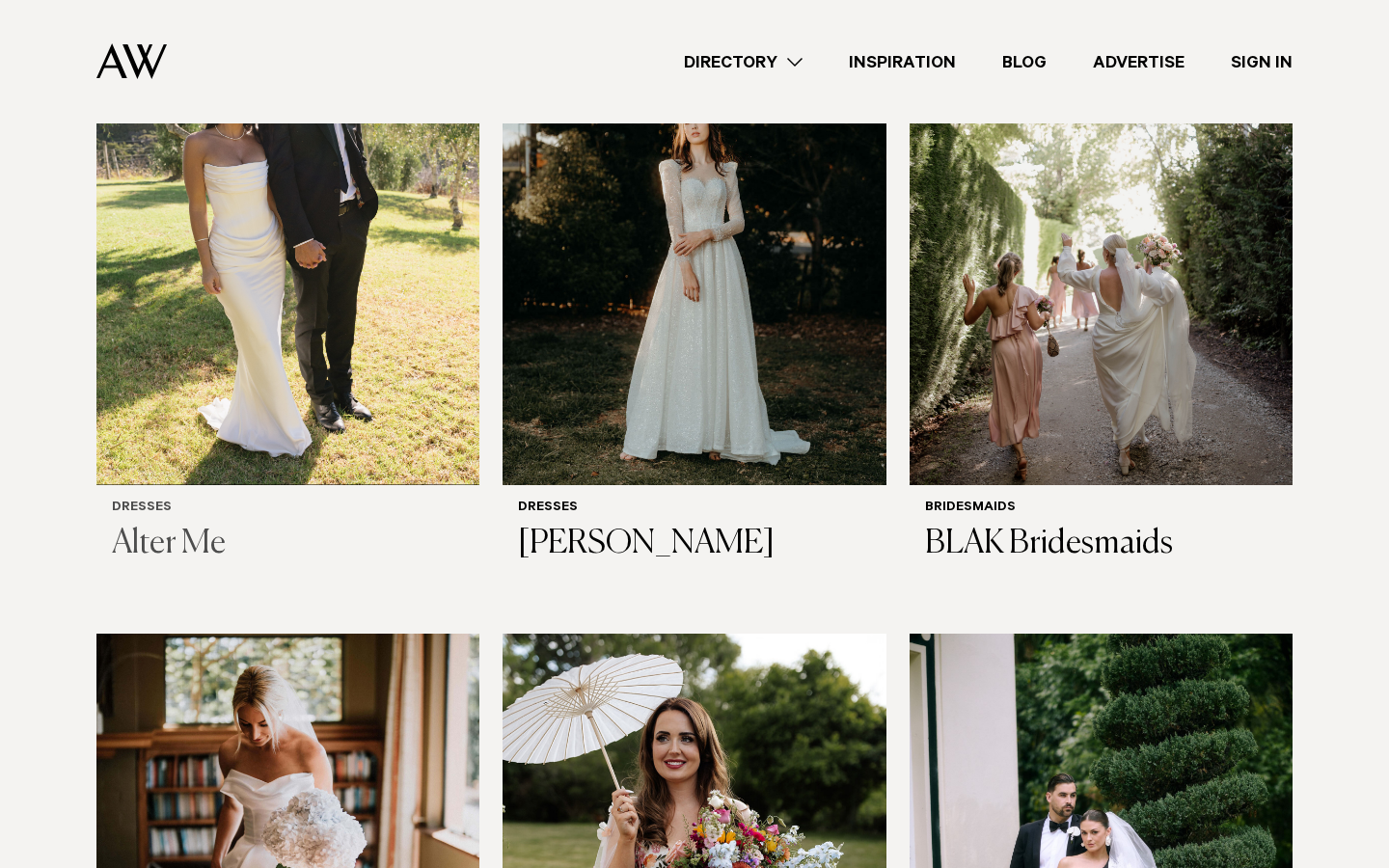
scroll to position [627, 0]
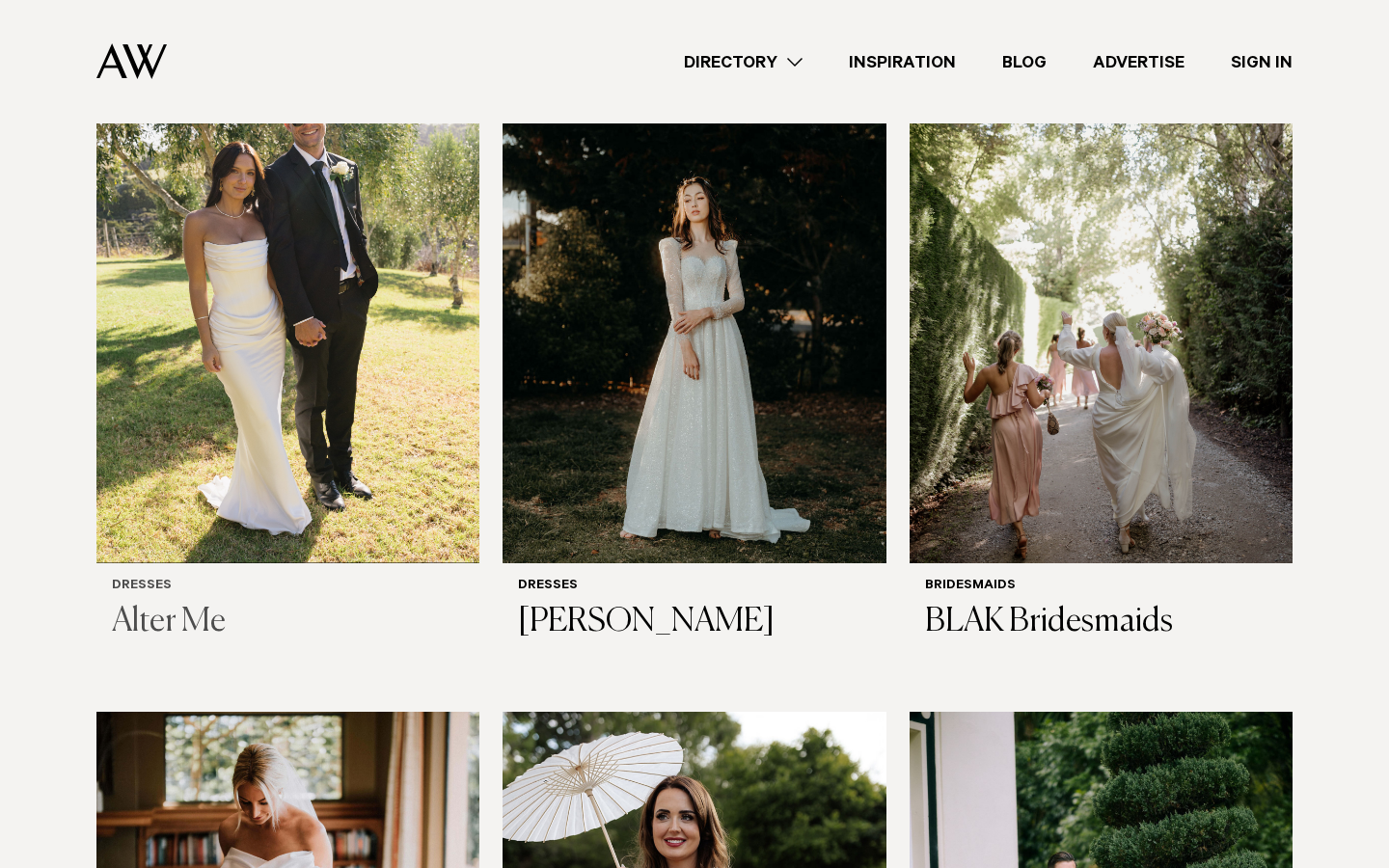
click at [132, 591] on h6 "Dresses" at bounding box center [288, 586] width 352 height 17
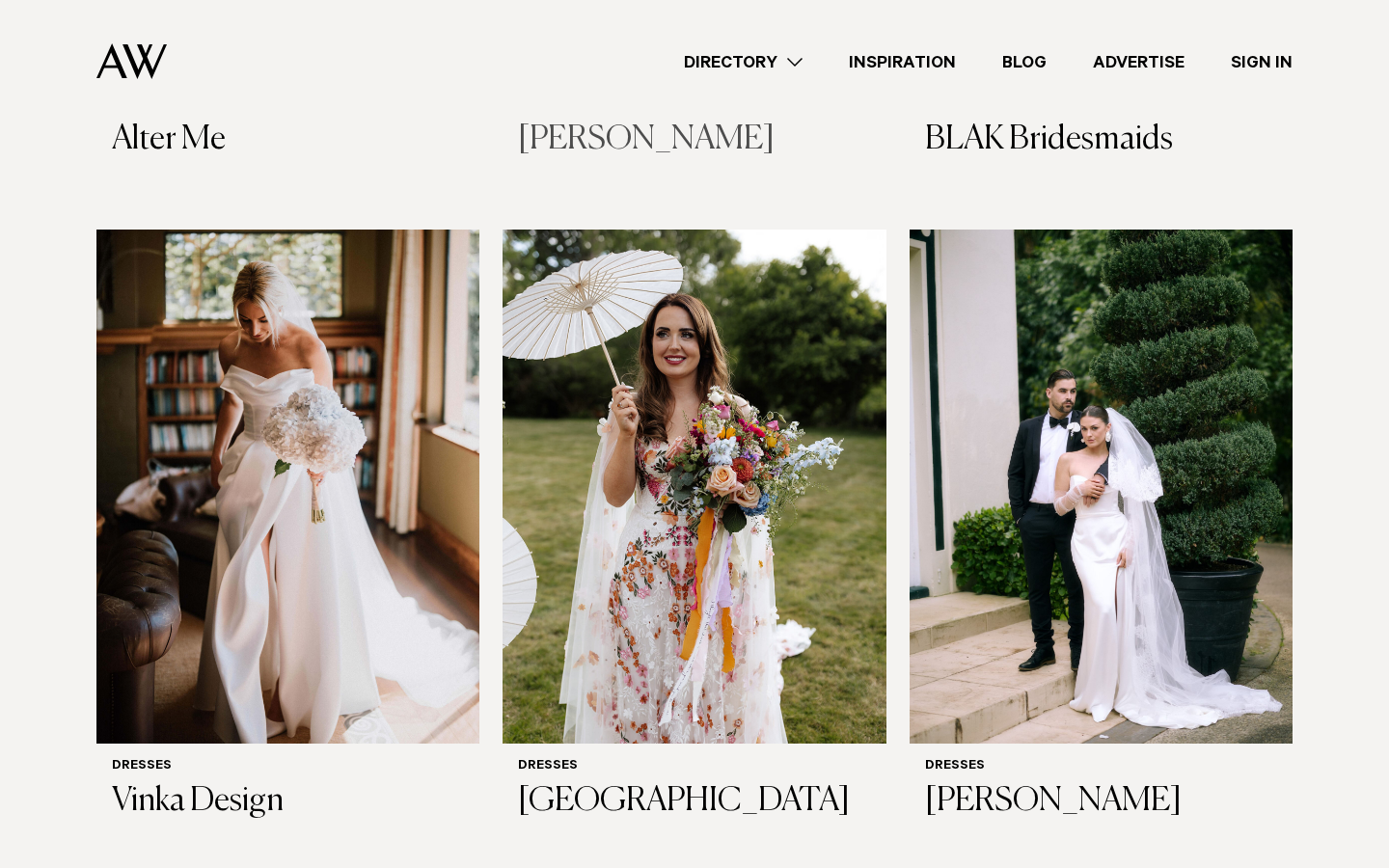
scroll to position [1111, 0]
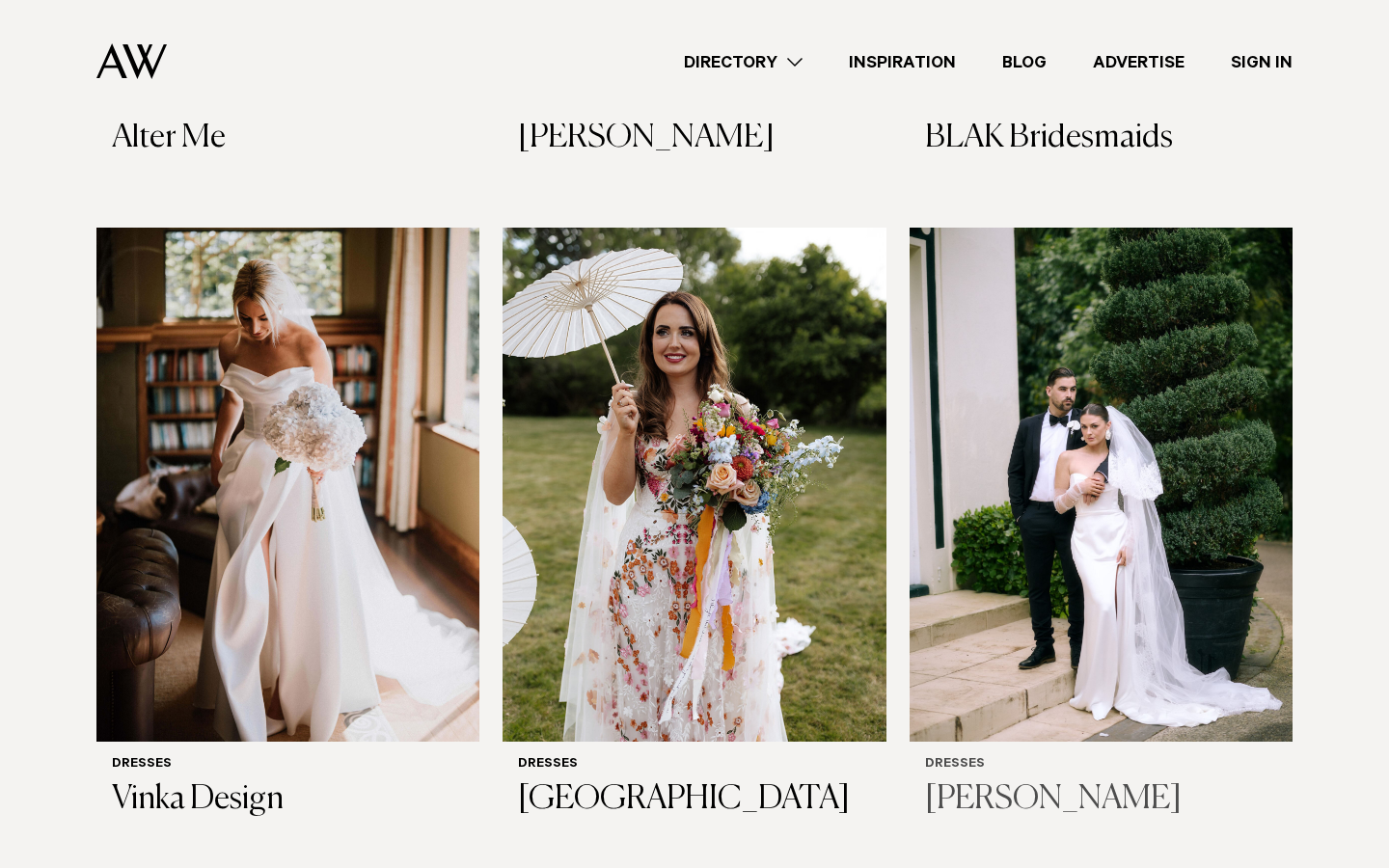
click at [1055, 643] on img at bounding box center [1101, 484] width 383 height 514
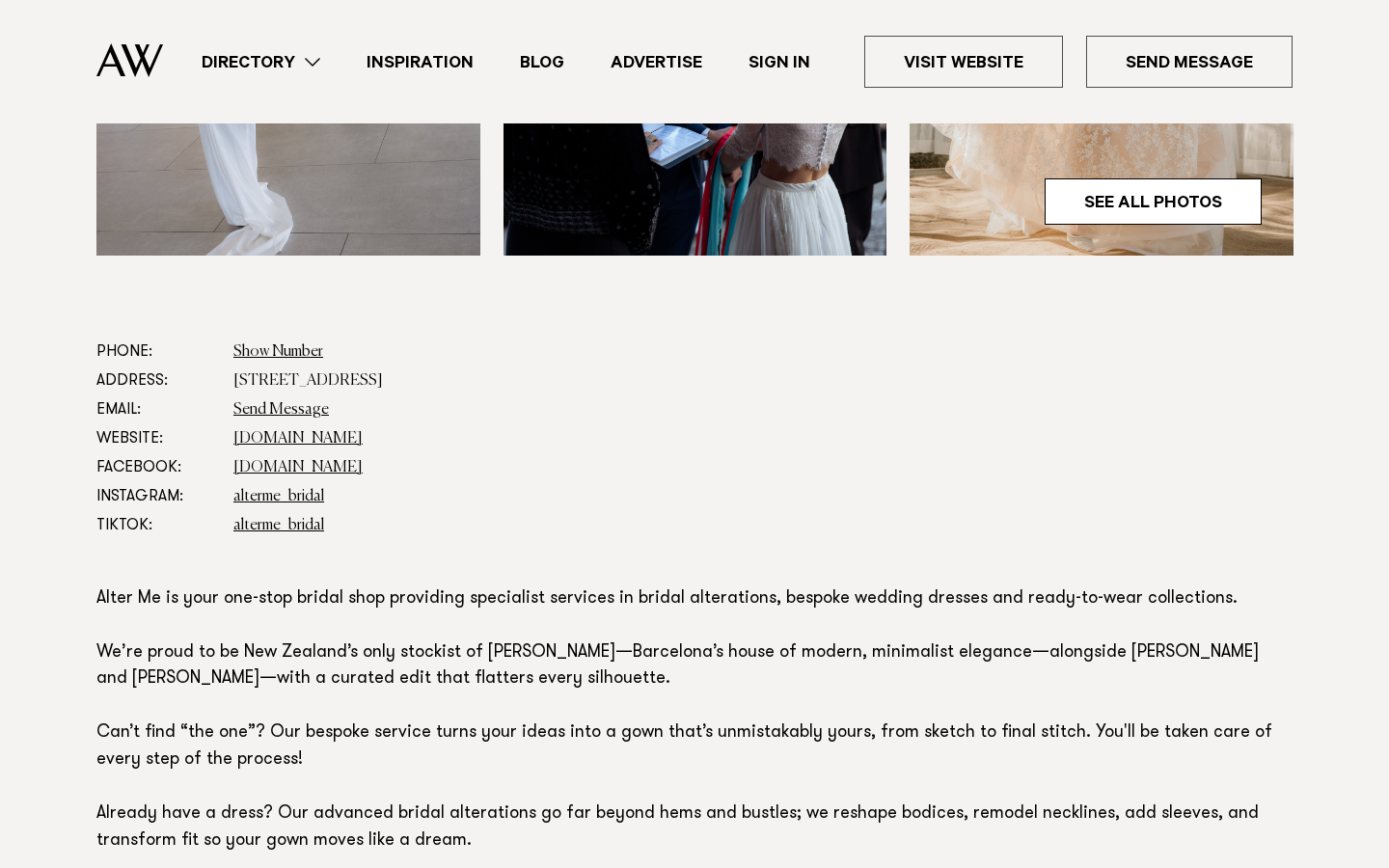
scroll to position [878, 0]
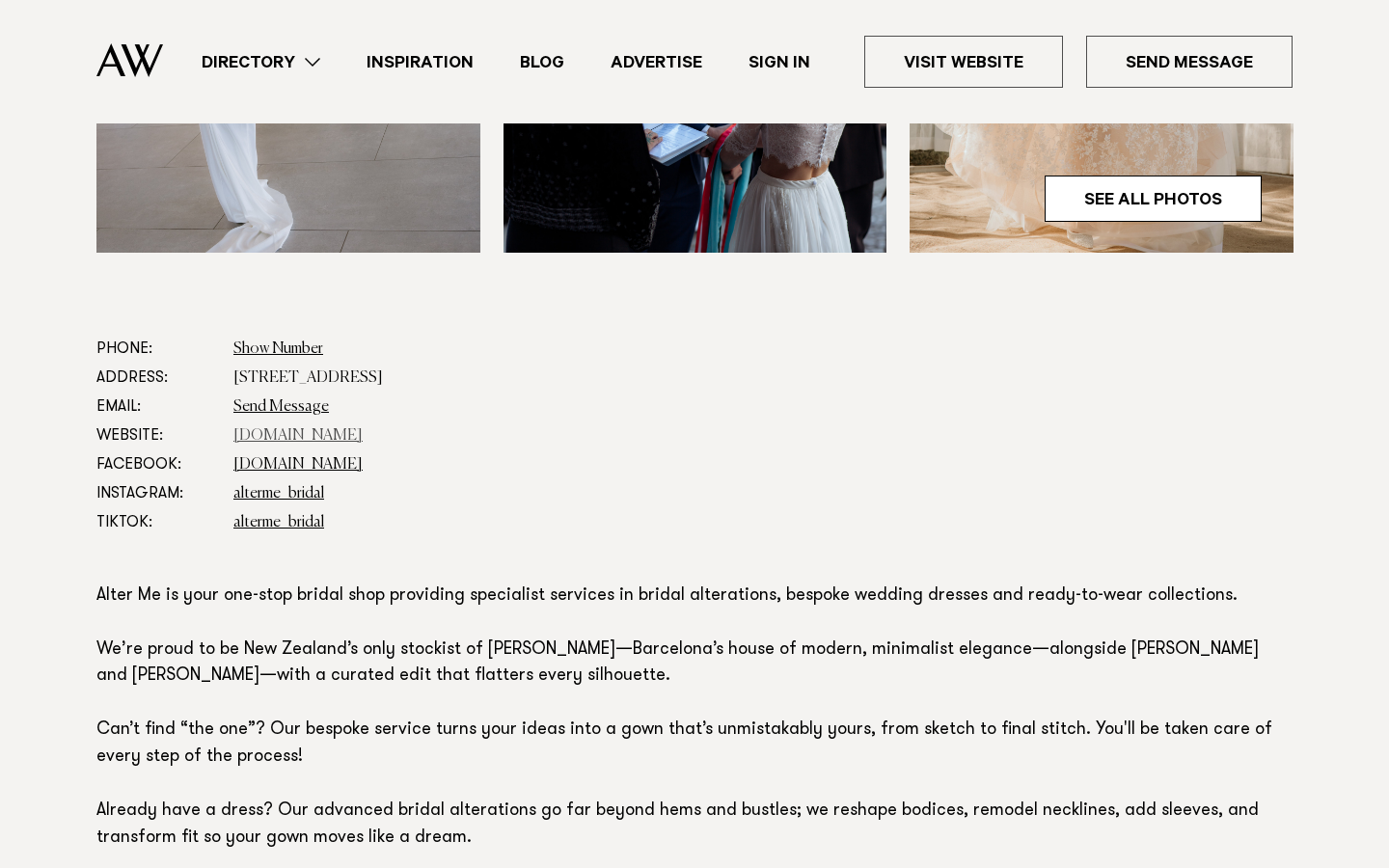
click at [297, 433] on link "[DOMAIN_NAME]" at bounding box center [298, 436] width 129 height 16
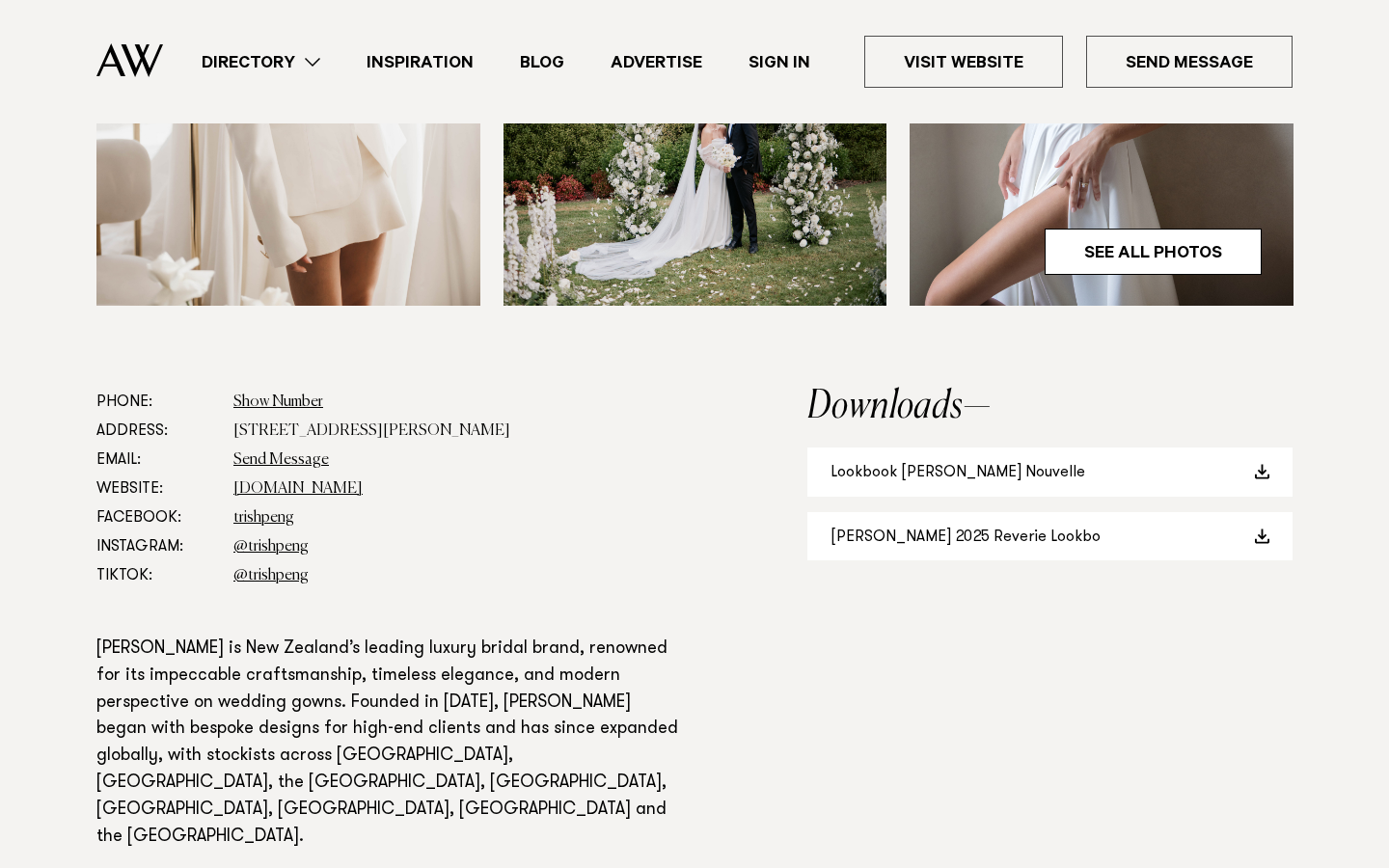
scroll to position [834, 0]
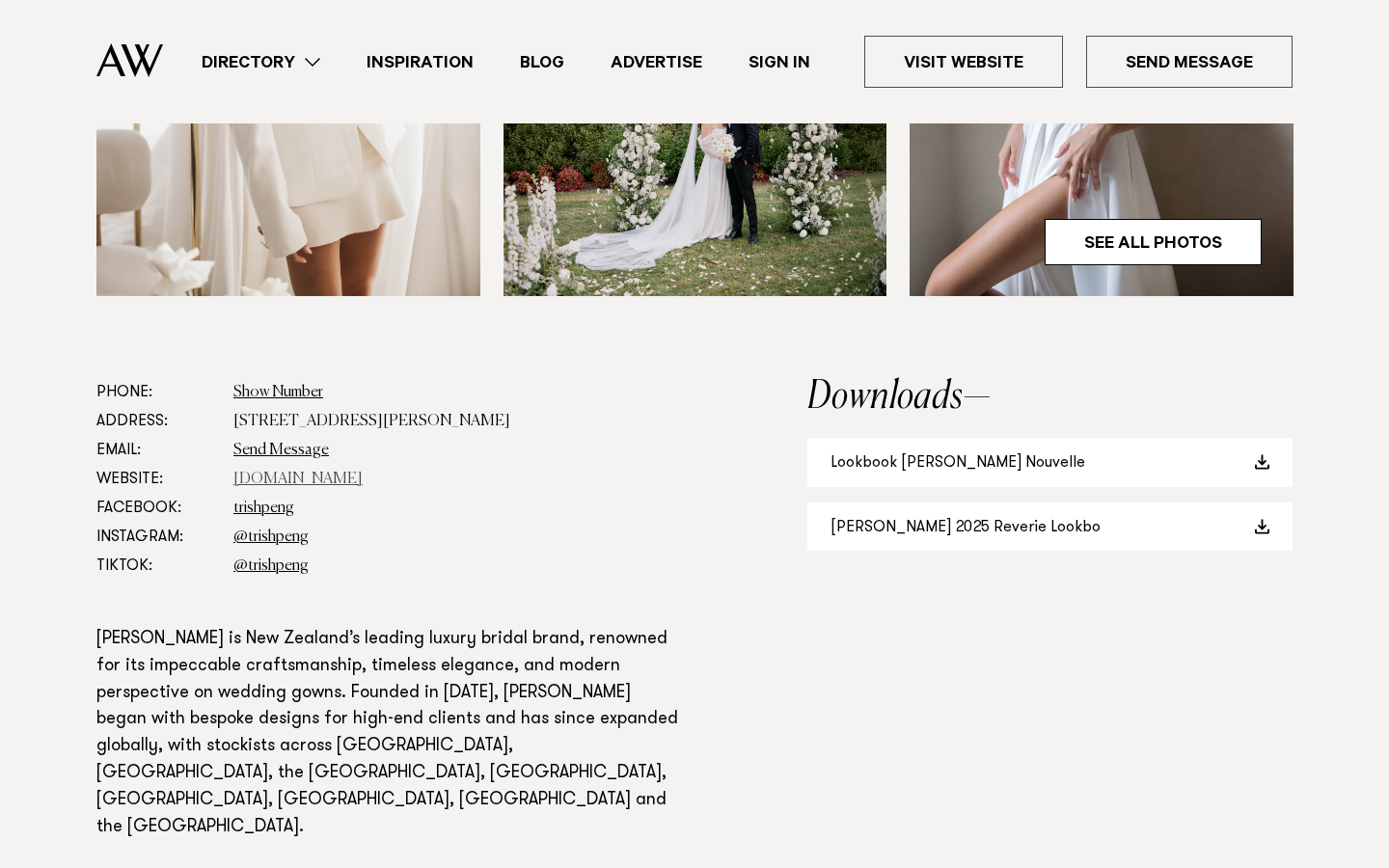
click at [274, 479] on link "[DOMAIN_NAME]" at bounding box center [298, 479] width 129 height 16
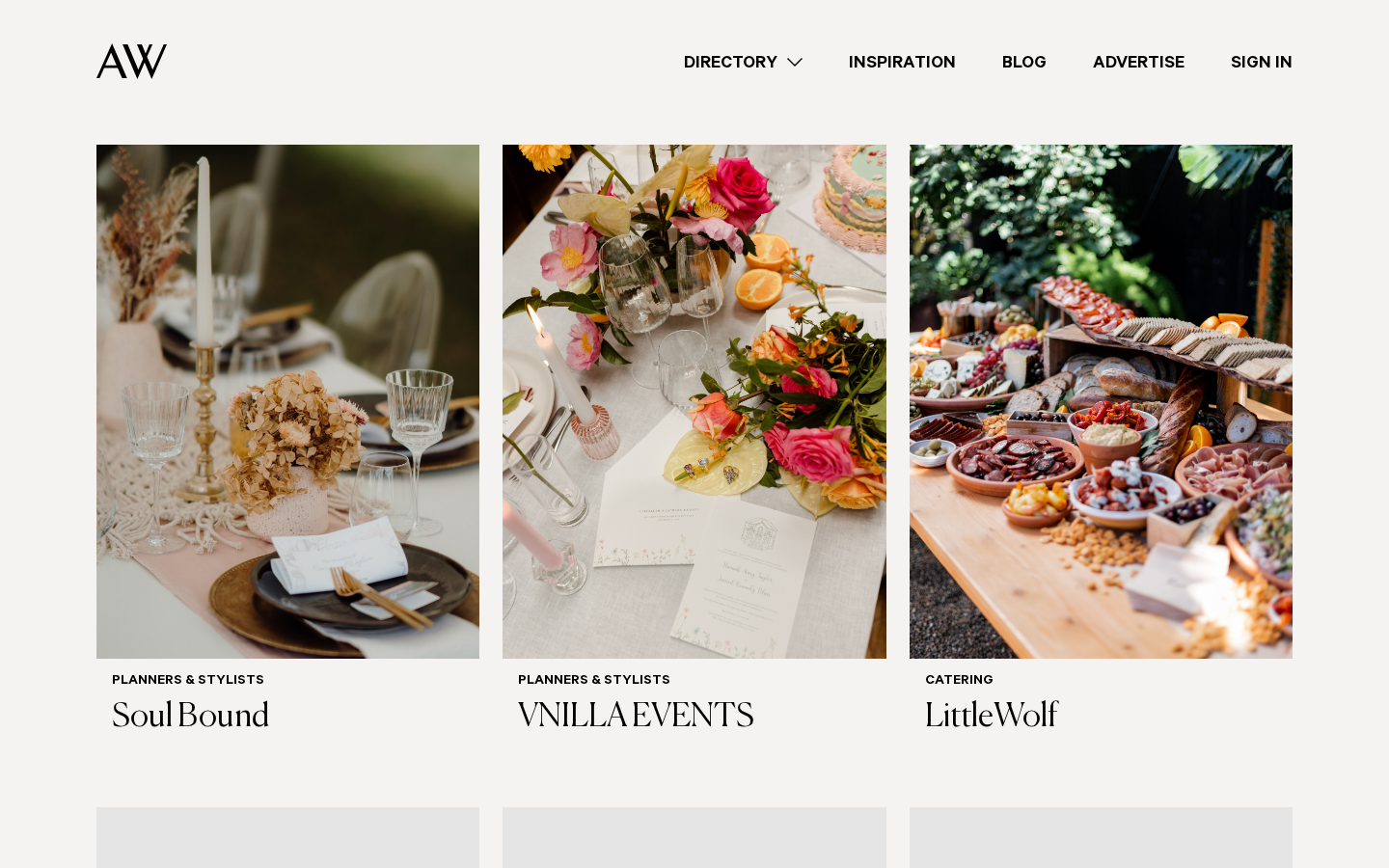
scroll to position [668, 0]
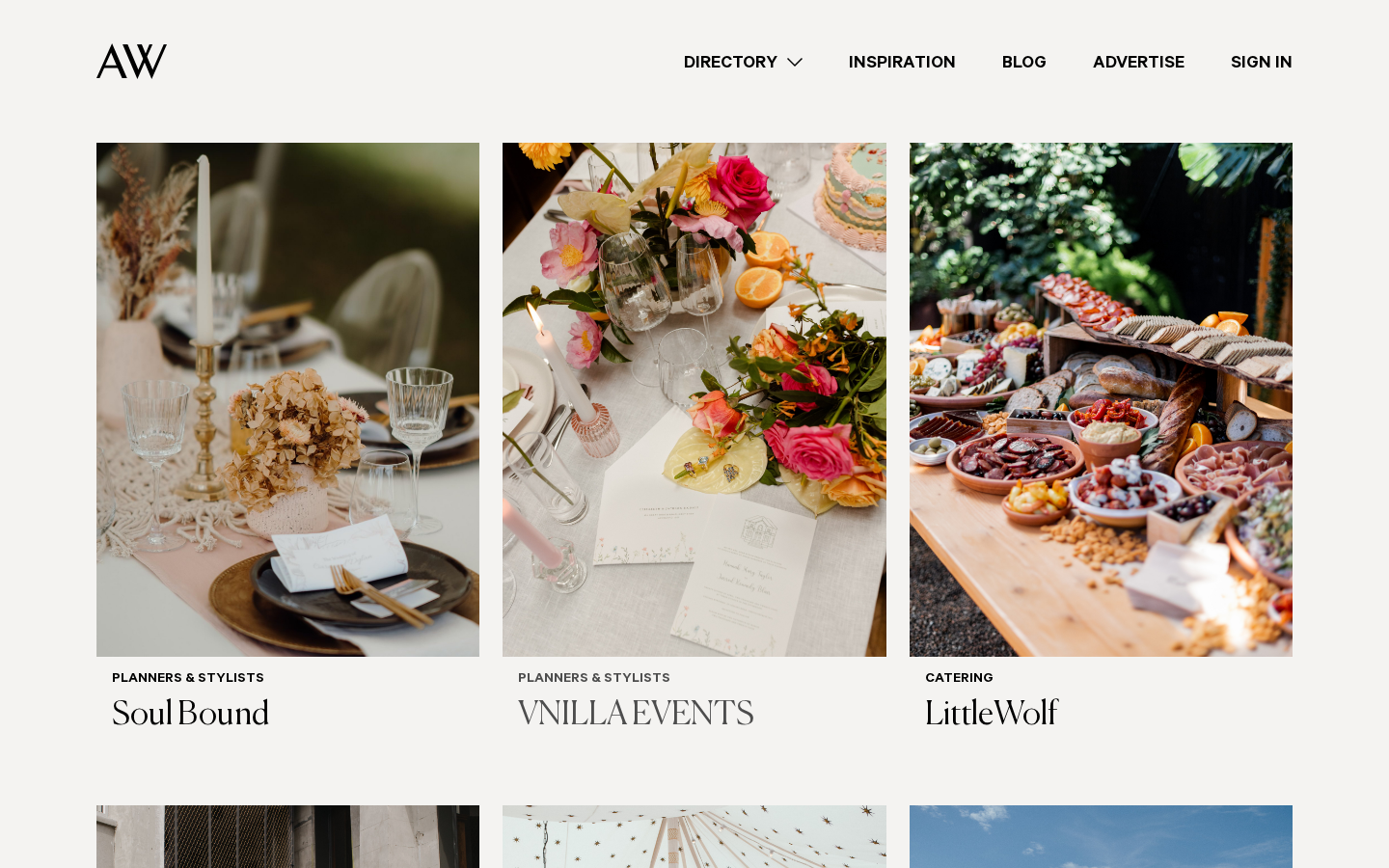
click at [709, 470] on img at bounding box center [694, 400] width 383 height 514
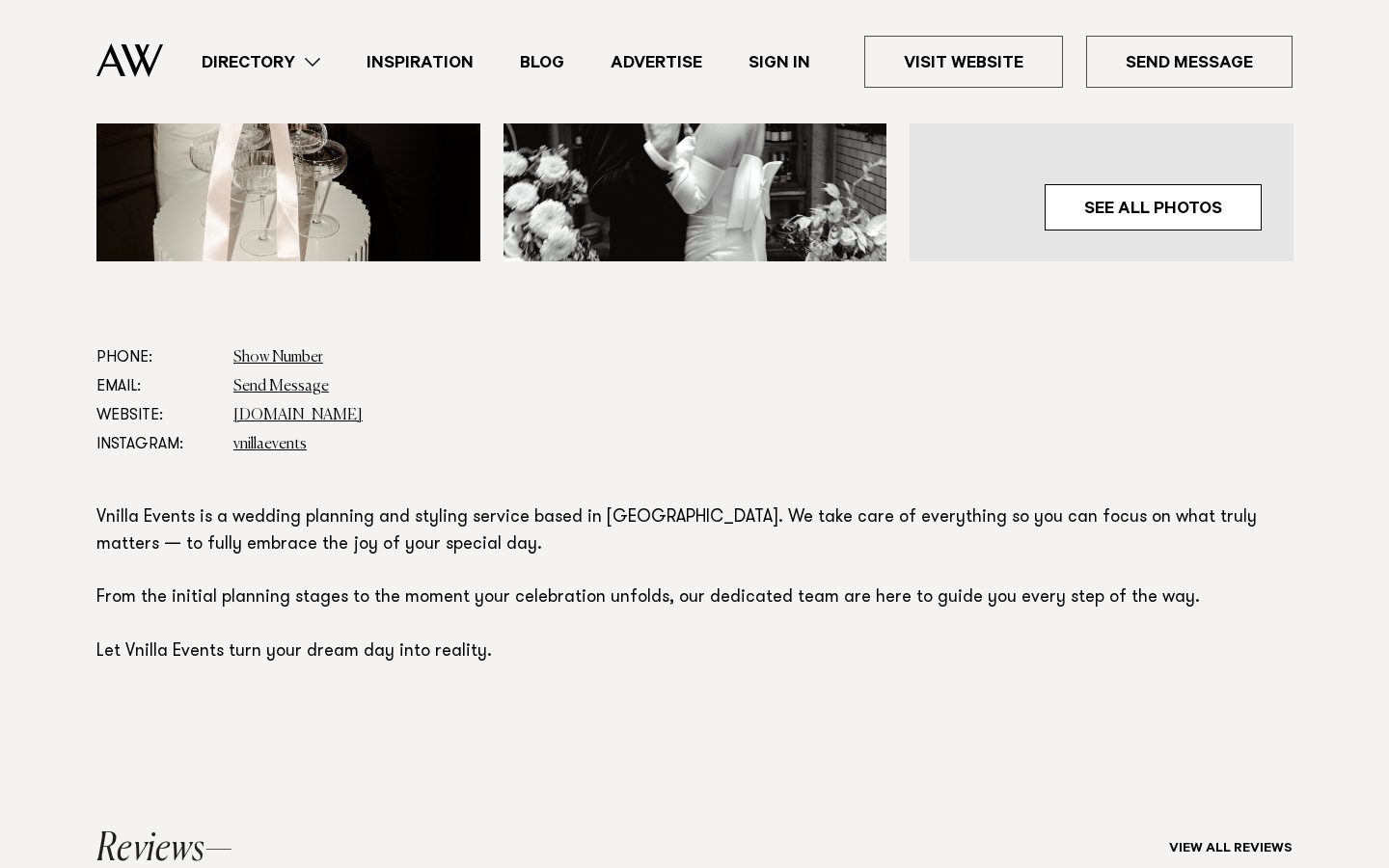
scroll to position [943, 0]
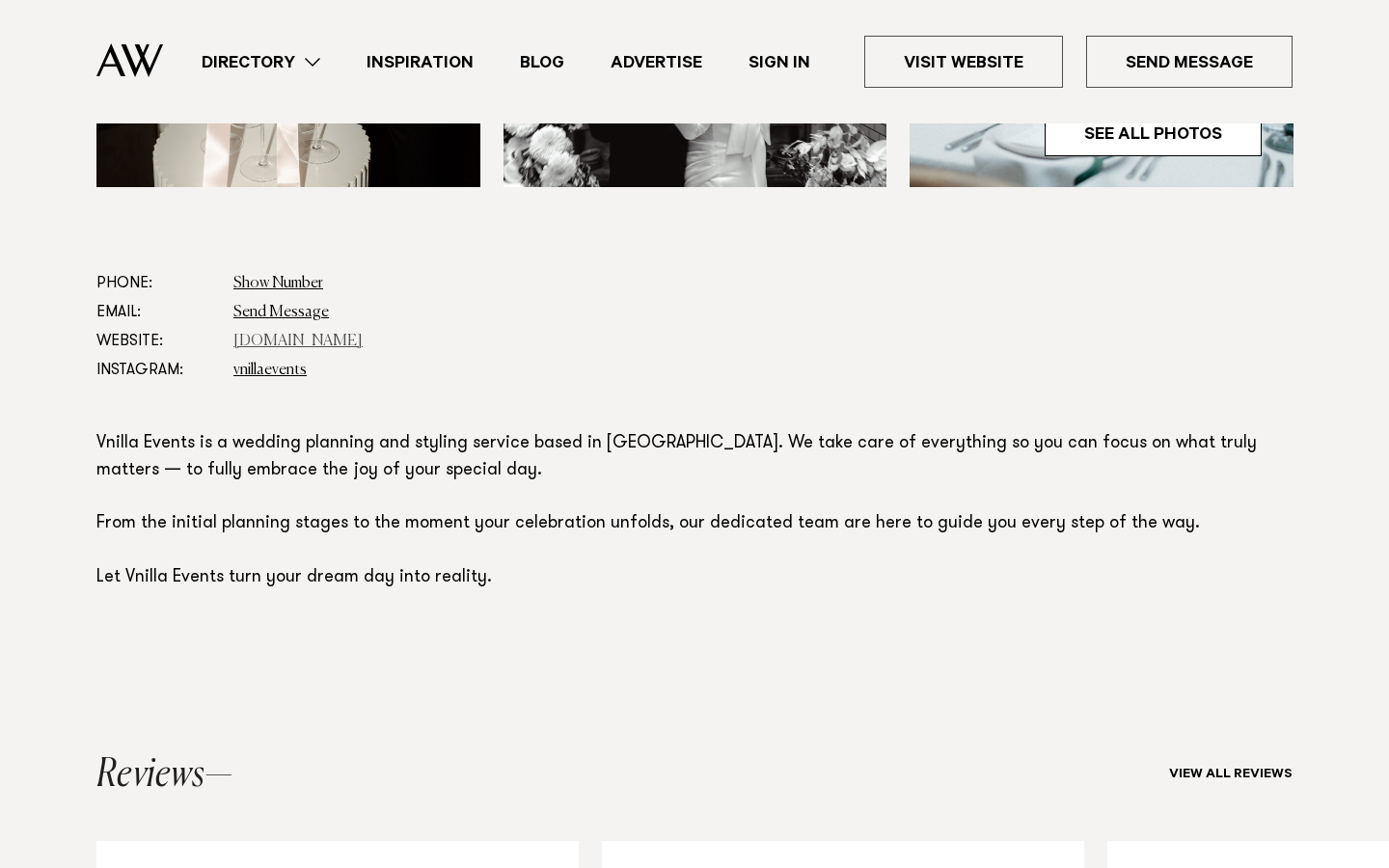
click at [325, 340] on link "[DOMAIN_NAME]" at bounding box center [298, 341] width 129 height 16
